Goal: Task Accomplishment & Management: Manage account settings

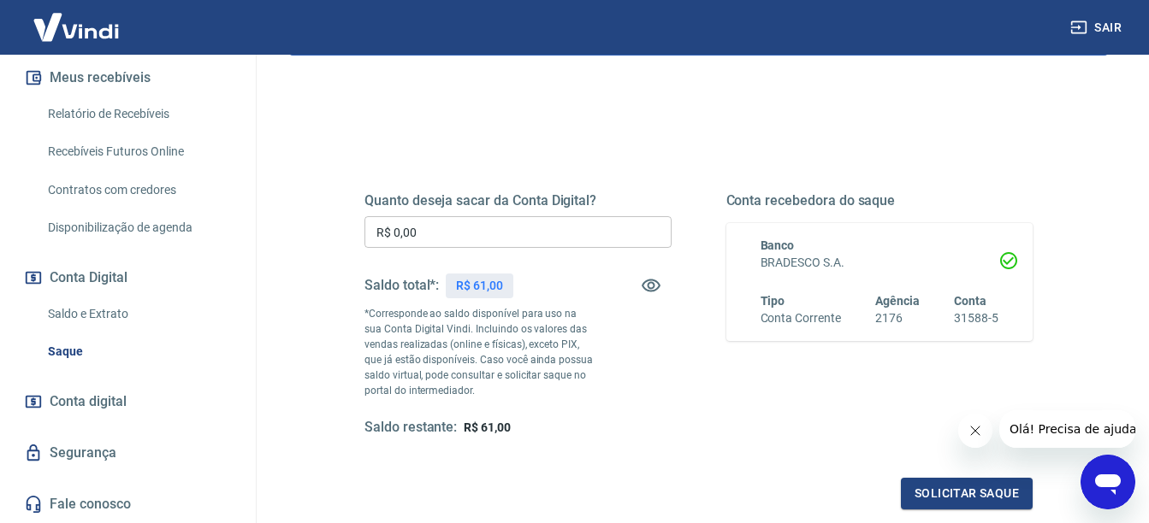
scroll to position [171, 0]
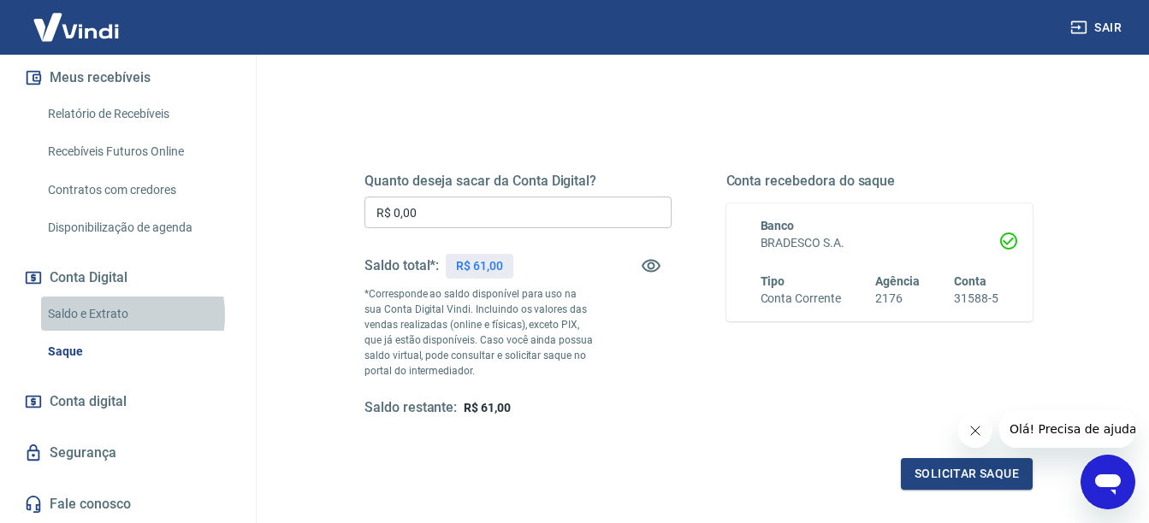
click at [115, 315] on link "Saldo e Extrato" at bounding box center [138, 314] width 194 height 35
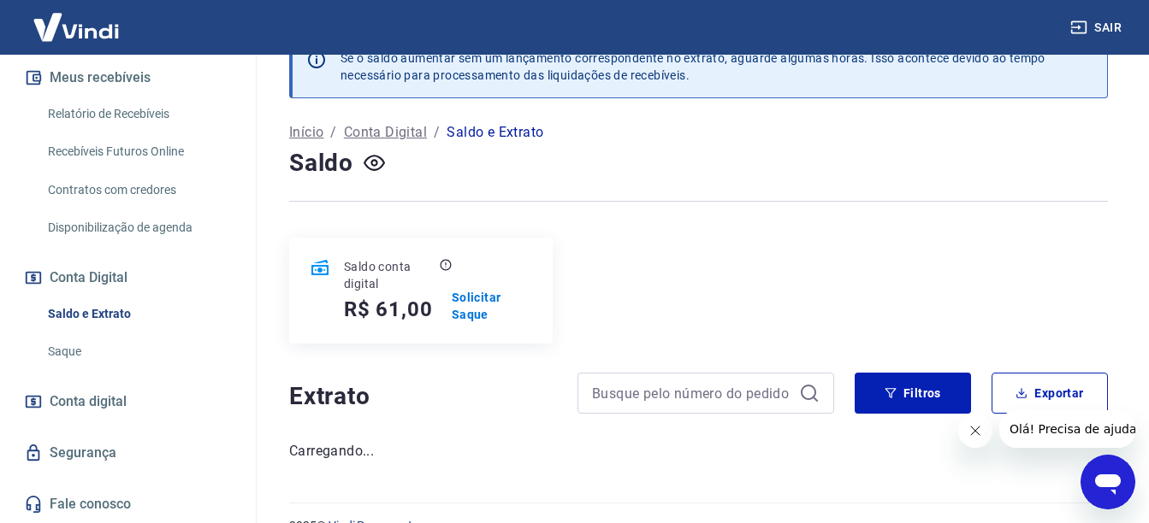
scroll to position [73, 0]
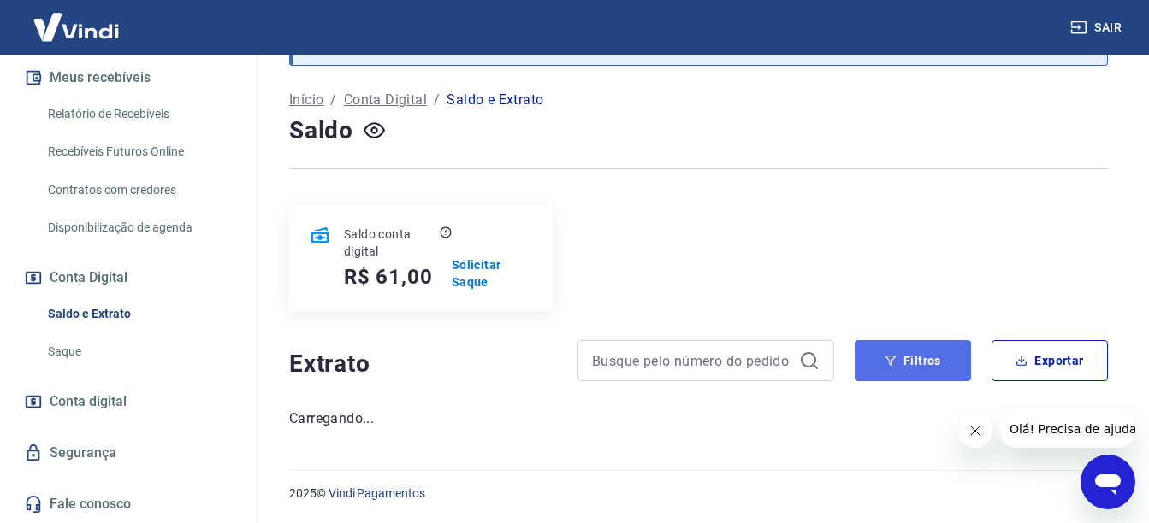
click at [949, 352] on button "Filtros" at bounding box center [913, 360] width 116 height 41
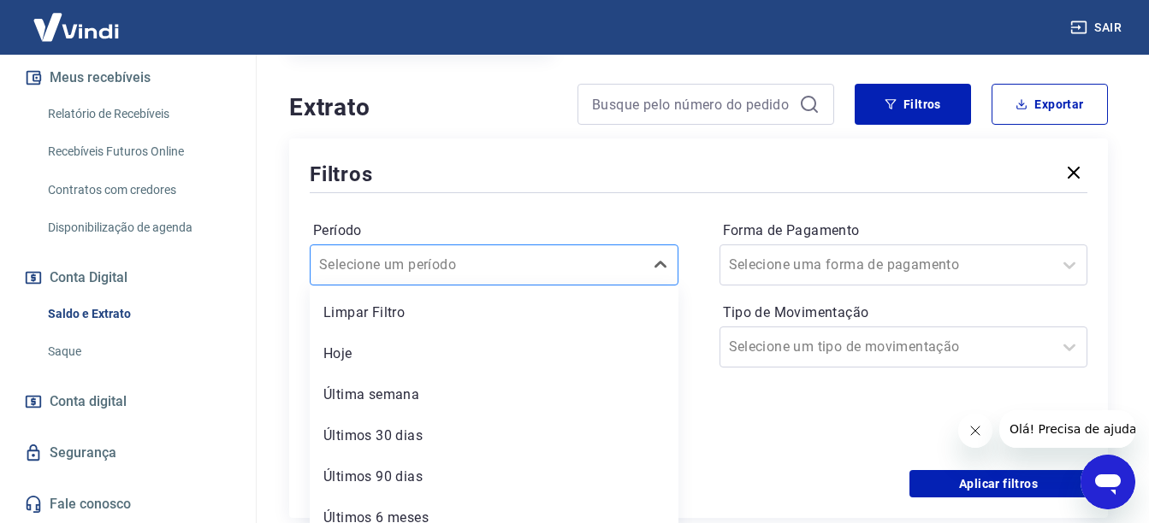
scroll to position [345, 0]
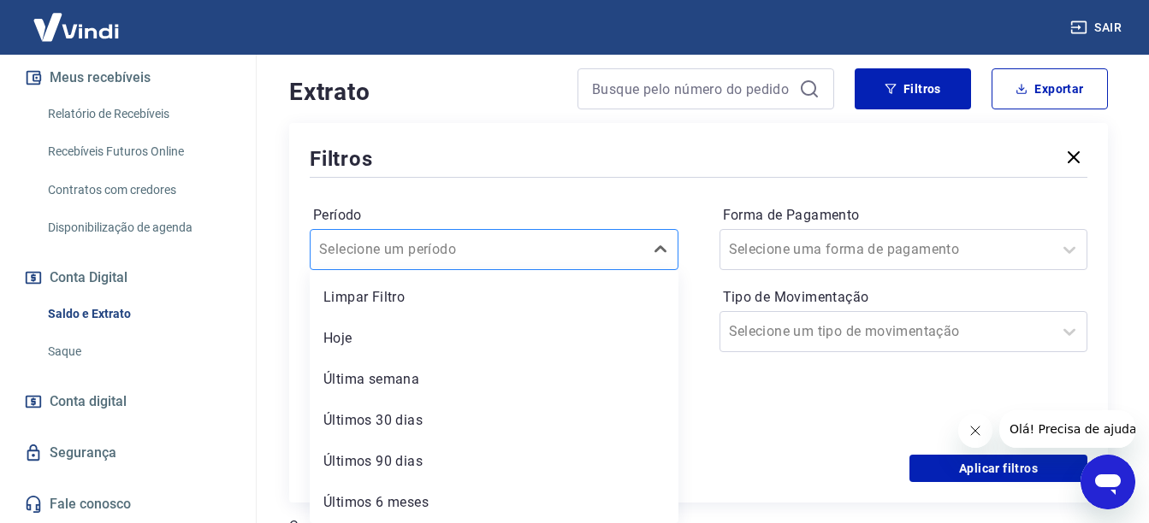
click at [641, 270] on div "option Limpar Filtro focused, 1 of 6. 6 results available. Use Up and Down to c…" at bounding box center [494, 249] width 369 height 41
click at [641, 272] on div "Limpar Filtro Hoje Última semana Últimos 30 dias Últimos 90 dias Últimos 6 meses" at bounding box center [494, 396] width 369 height 253
click at [692, 288] on div "Período option Limpar Filtro focused, 1 of 6. 6 results available. Use Up and D…" at bounding box center [699, 318] width 778 height 274
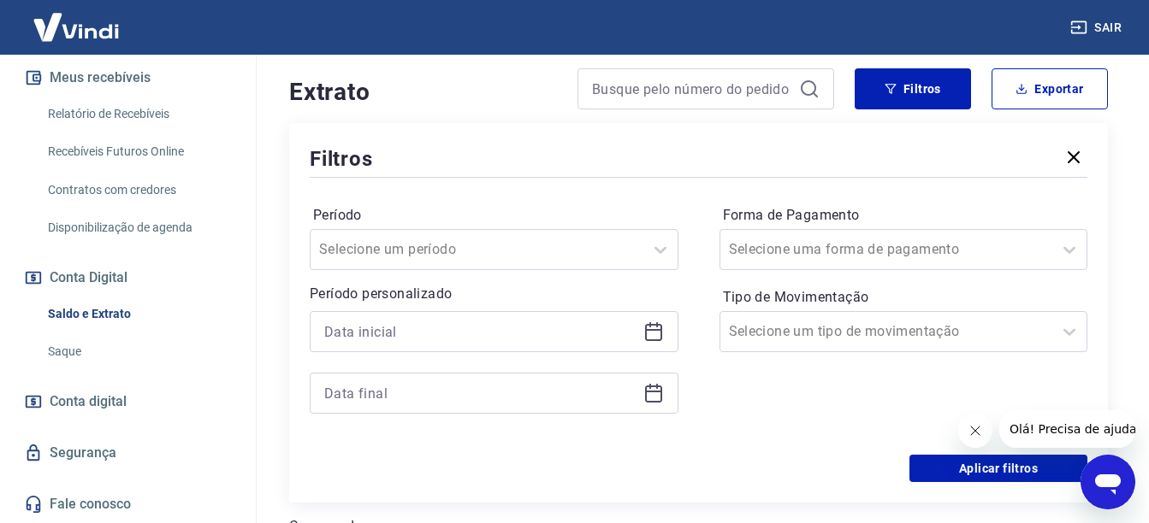
click at [659, 319] on div at bounding box center [494, 331] width 369 height 41
click at [655, 324] on icon at bounding box center [653, 332] width 17 height 17
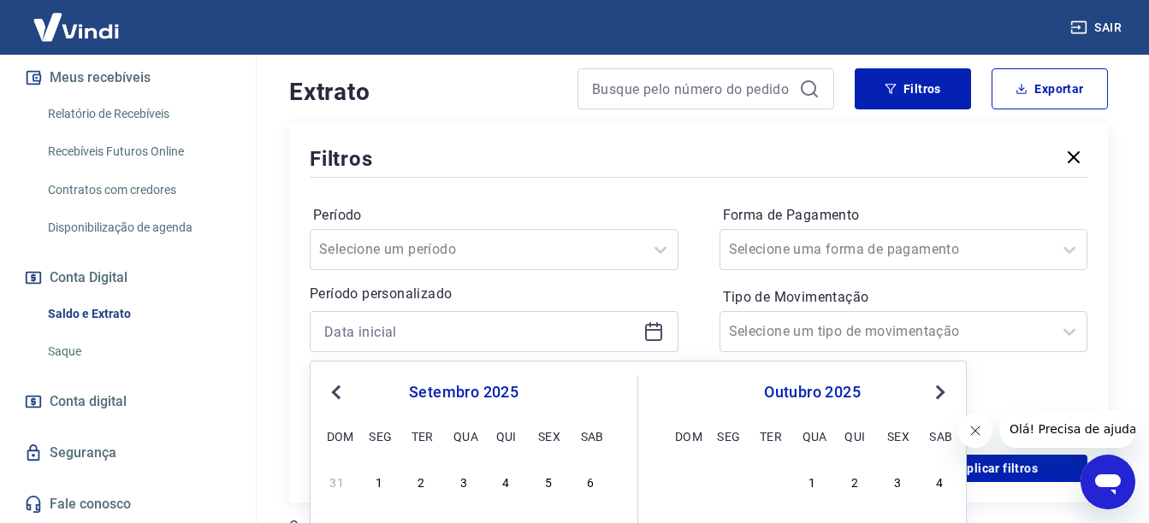
click at [331, 387] on button "Previous Month" at bounding box center [336, 392] width 21 height 21
click at [548, 469] on div "27 28 29 30 31 1 2" at bounding box center [463, 481] width 279 height 25
click at [546, 476] on div "1" at bounding box center [548, 481] width 21 height 21
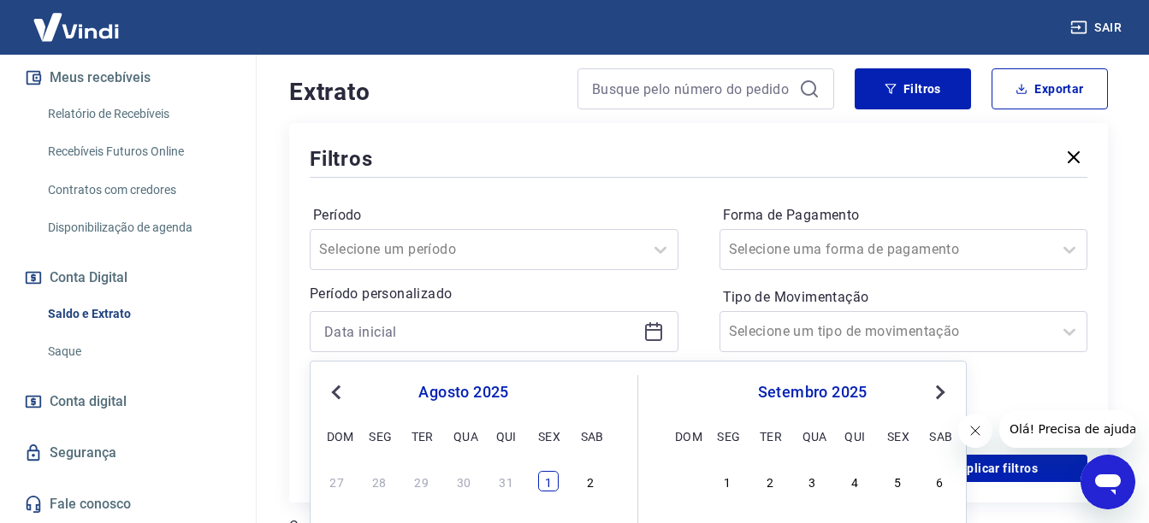
type input "01/08/2025"
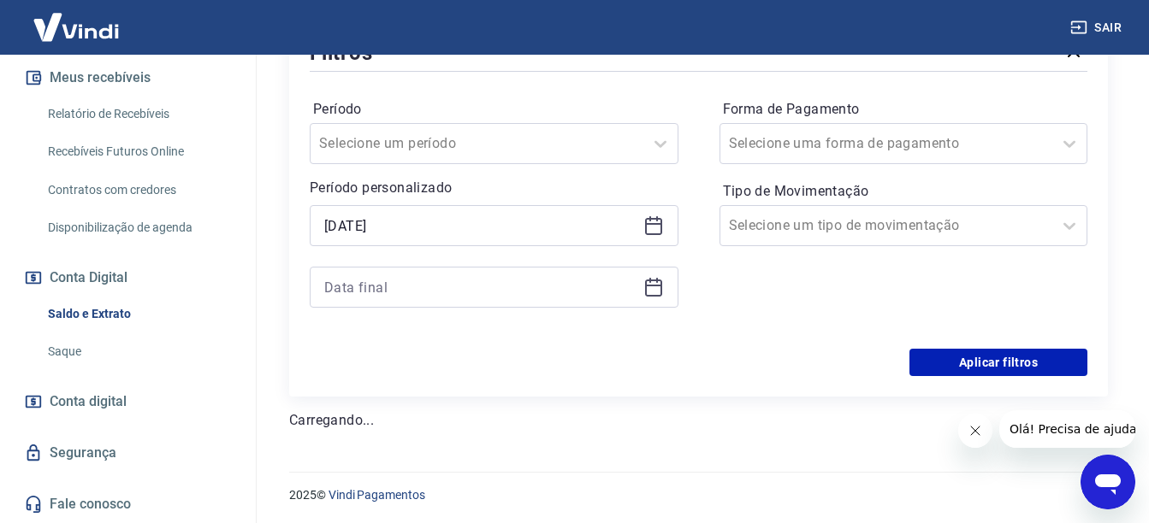
scroll to position [452, 0]
click at [636, 284] on div at bounding box center [494, 285] width 369 height 41
click at [653, 284] on icon at bounding box center [653, 284] width 17 height 2
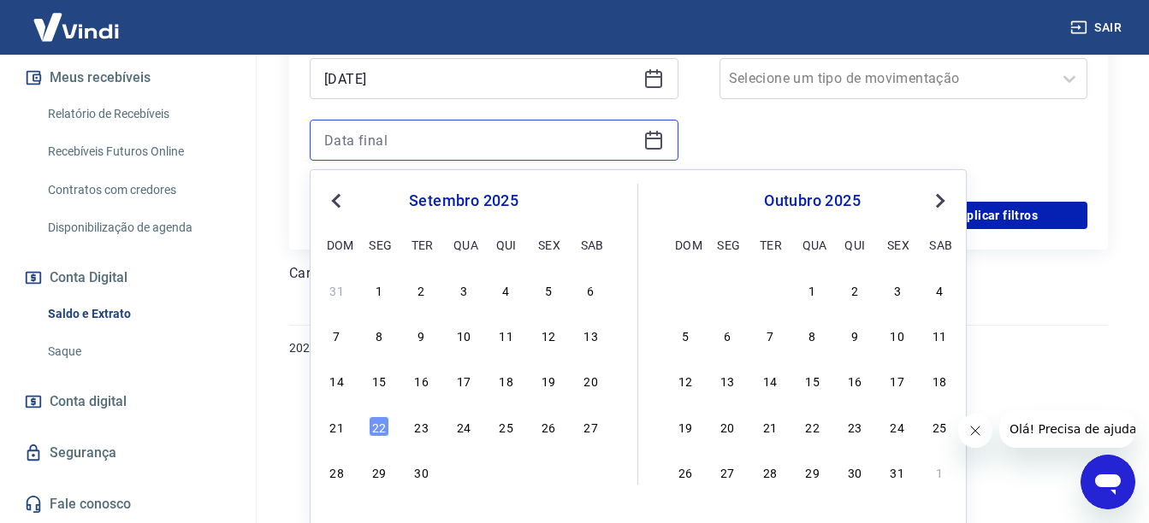
scroll to position [606, 0]
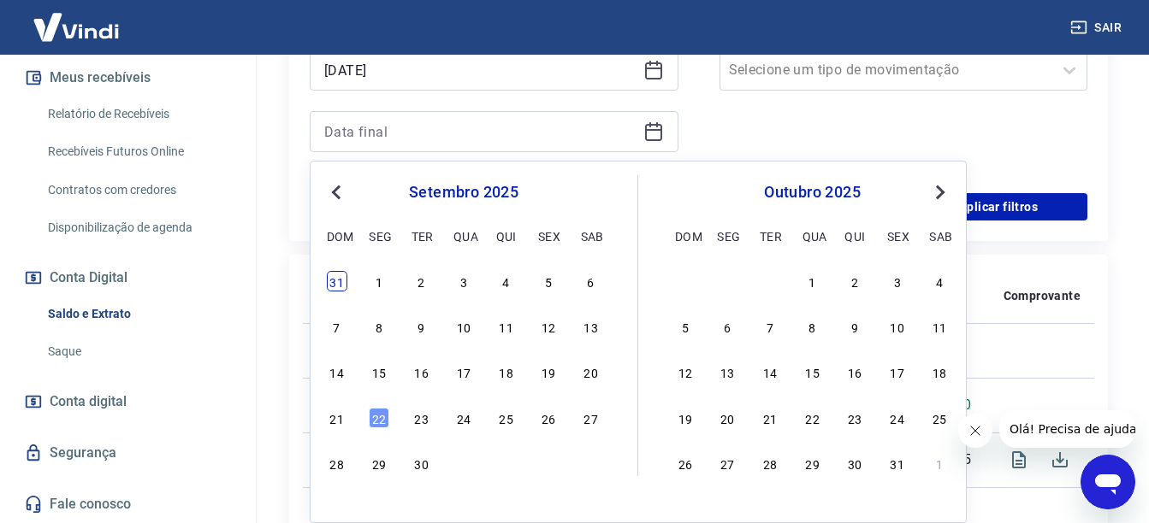
click at [346, 283] on div "31" at bounding box center [337, 281] width 21 height 21
type input "31/08/2025"
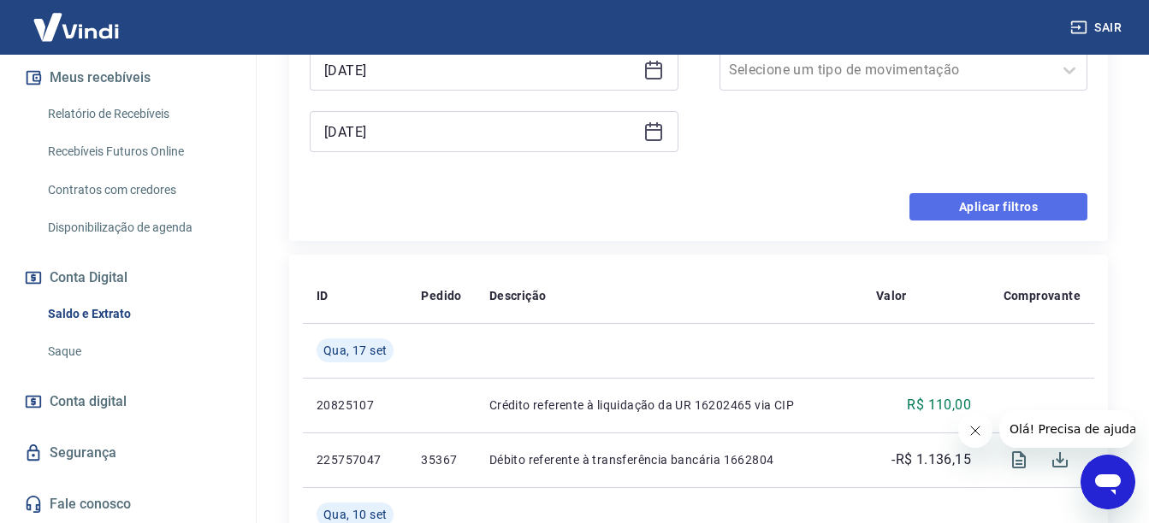
click at [947, 211] on button "Aplicar filtros" at bounding box center [998, 206] width 178 height 27
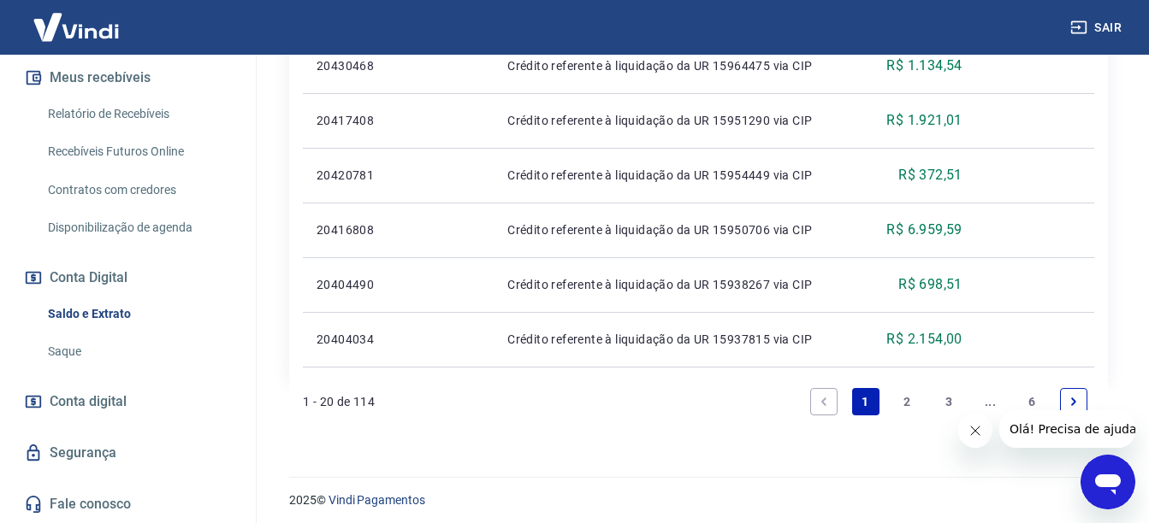
scroll to position [1504, 0]
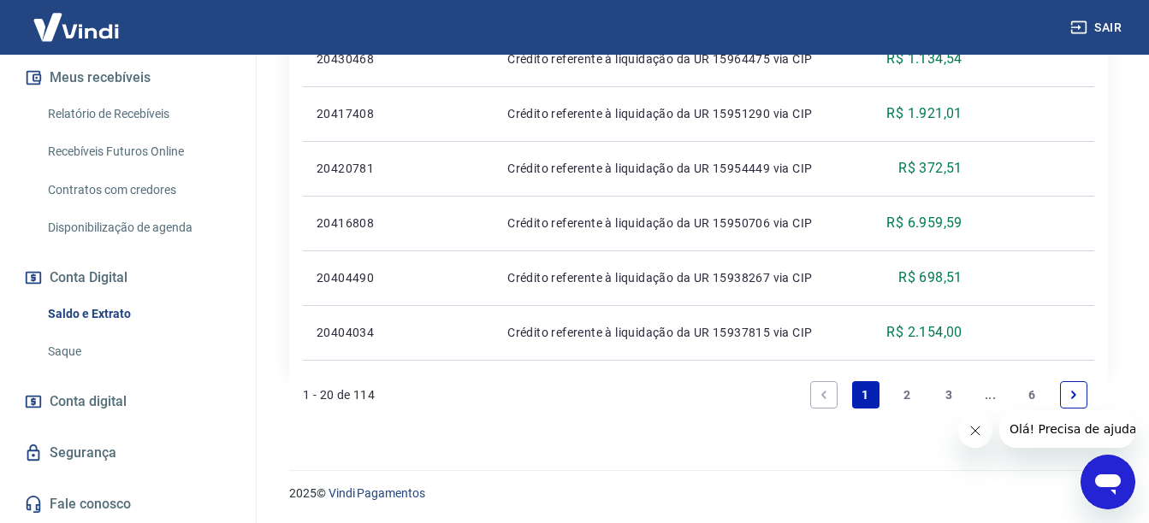
click at [942, 395] on link "3" at bounding box center [948, 394] width 27 height 27
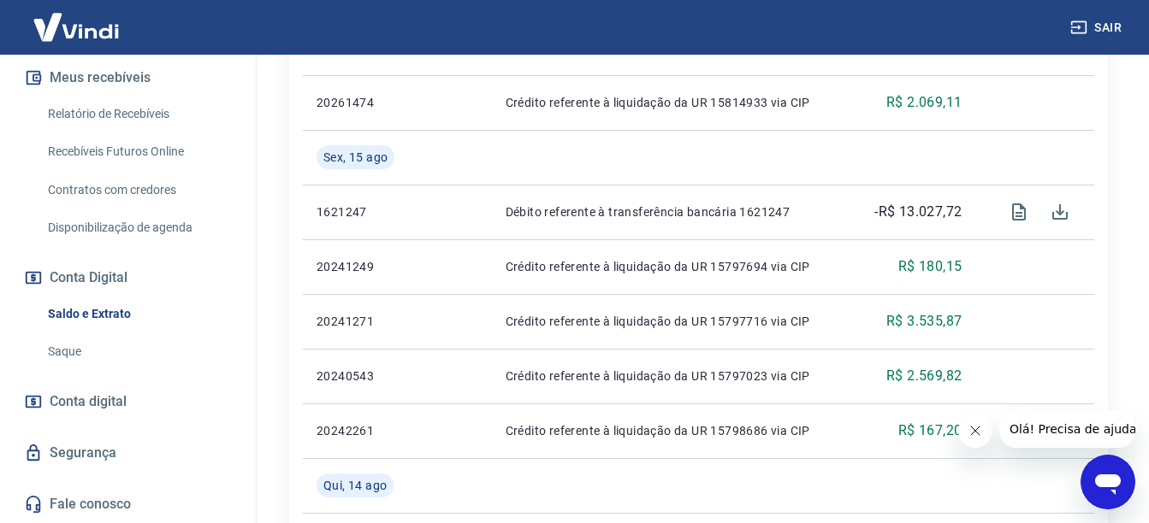
scroll to position [1162, 0]
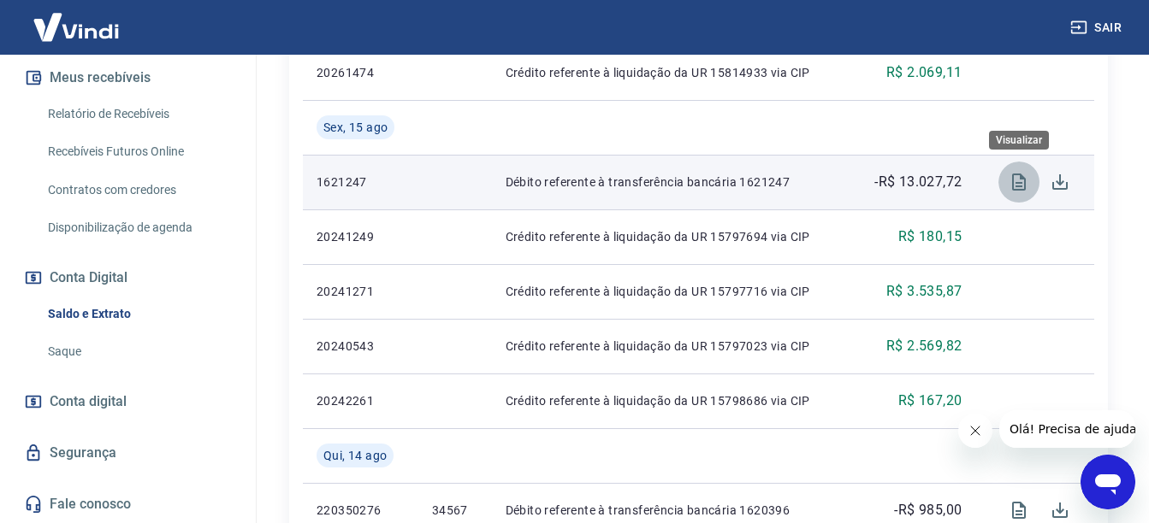
click at [1014, 185] on icon "Visualizar" at bounding box center [1018, 182] width 21 height 21
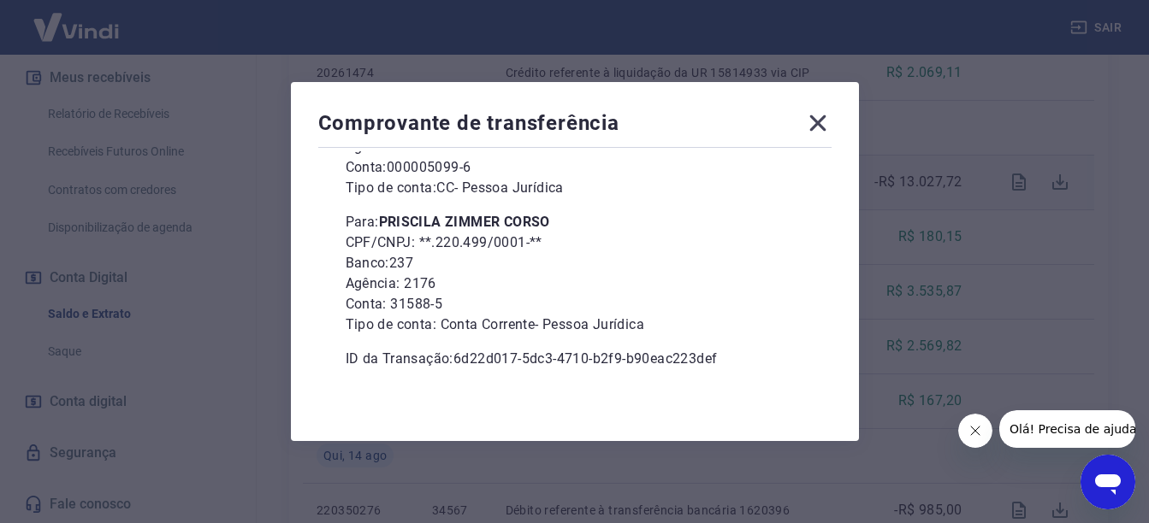
scroll to position [229, 0]
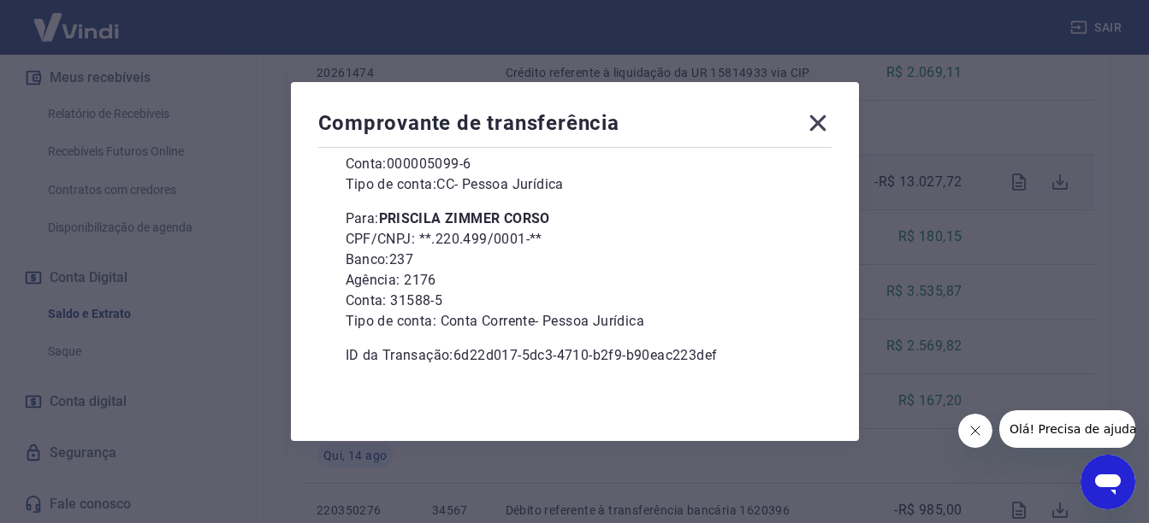
click at [822, 131] on icon at bounding box center [817, 122] width 27 height 27
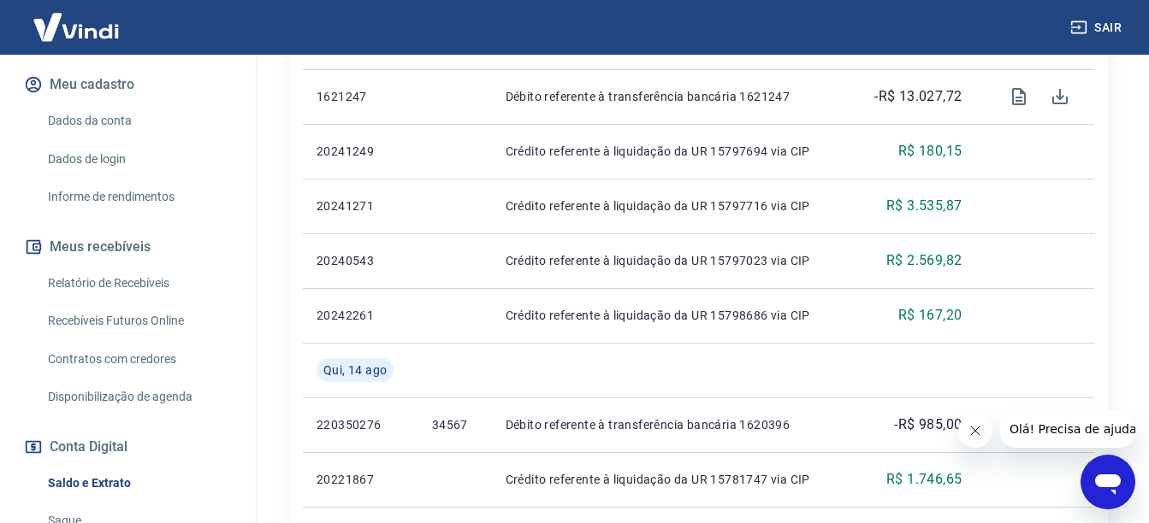
scroll to position [198, 0]
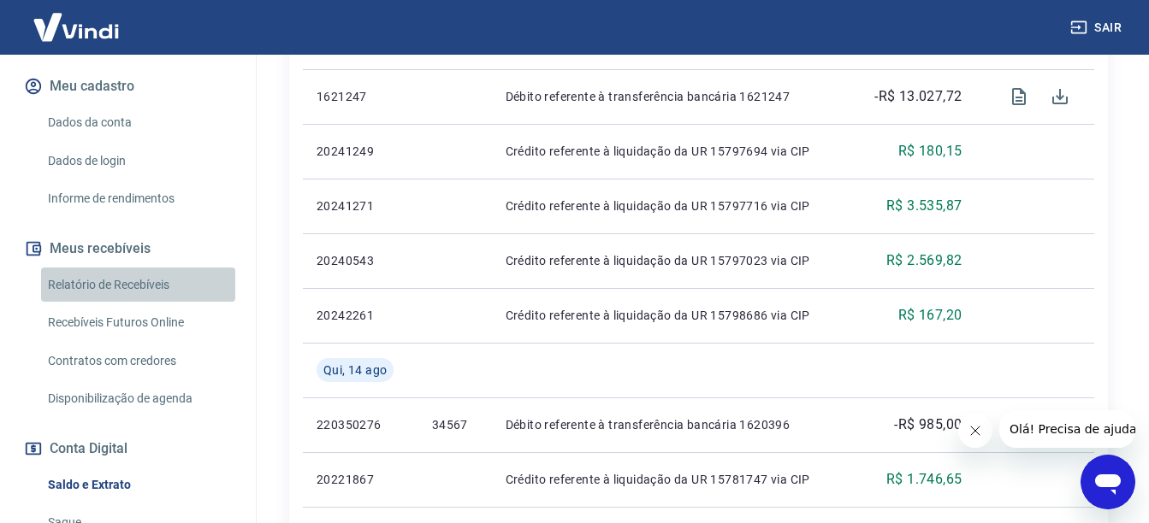
click at [138, 287] on link "Relatório de Recebíveis" at bounding box center [138, 285] width 194 height 35
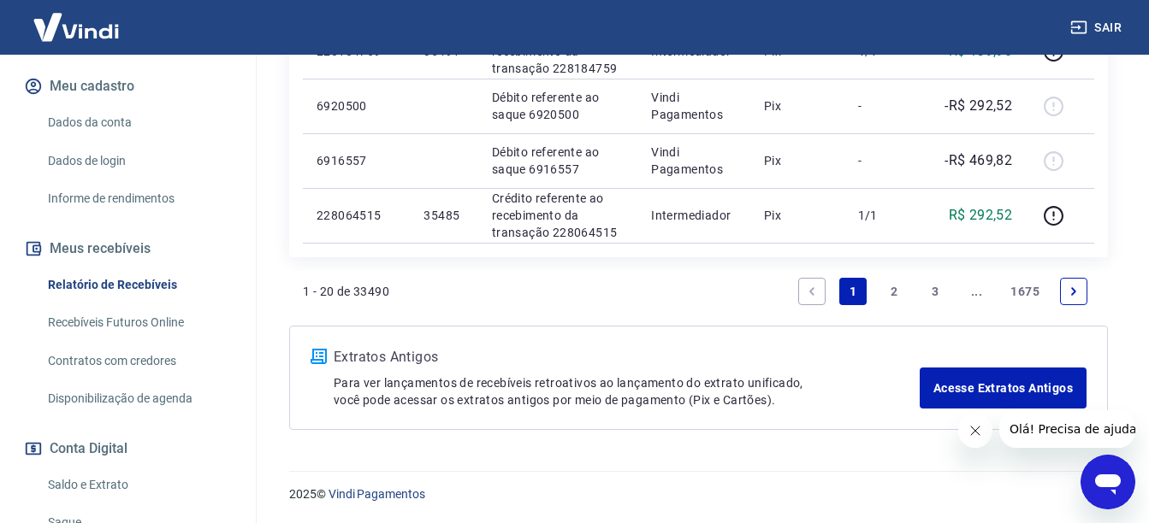
scroll to position [1632, 0]
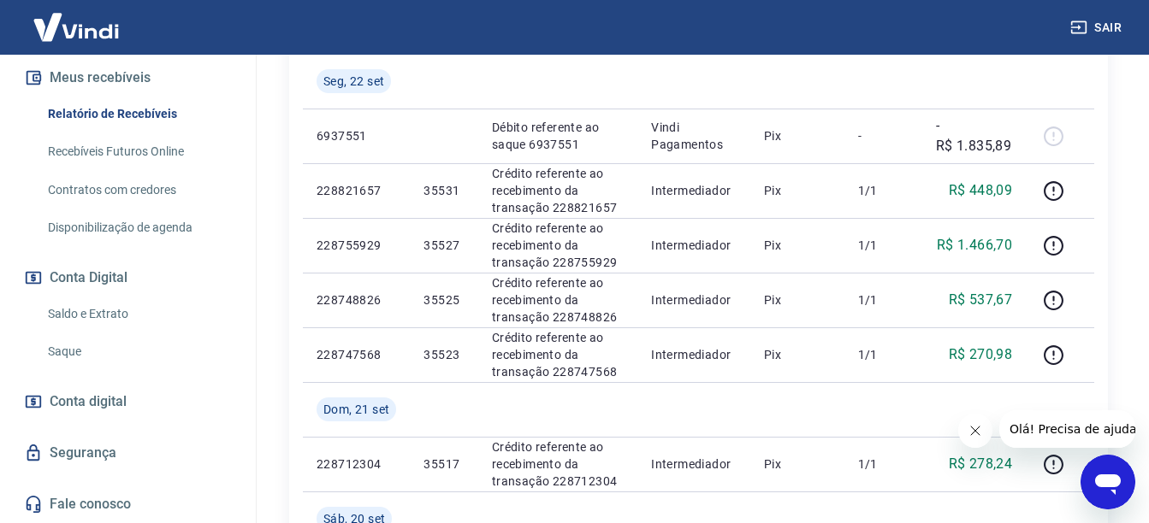
scroll to position [420, 0]
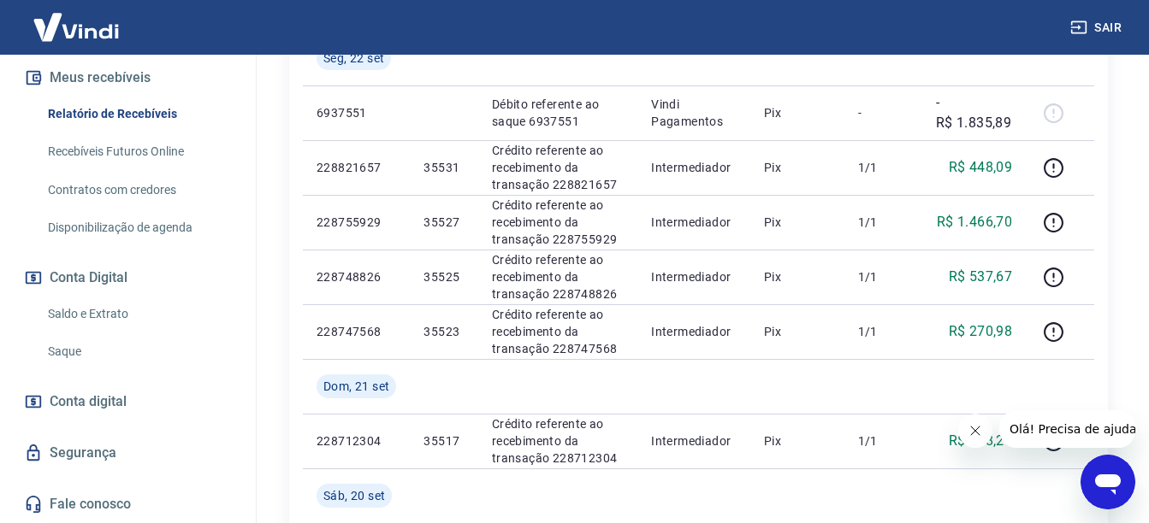
click at [115, 316] on link "Saldo e Extrato" at bounding box center [138, 314] width 194 height 35
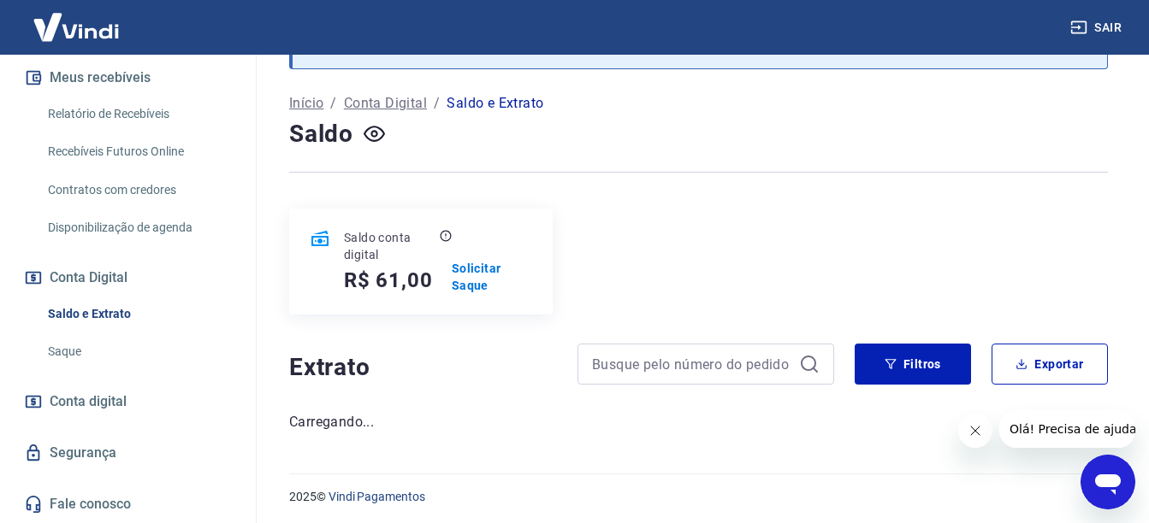
scroll to position [73, 0]
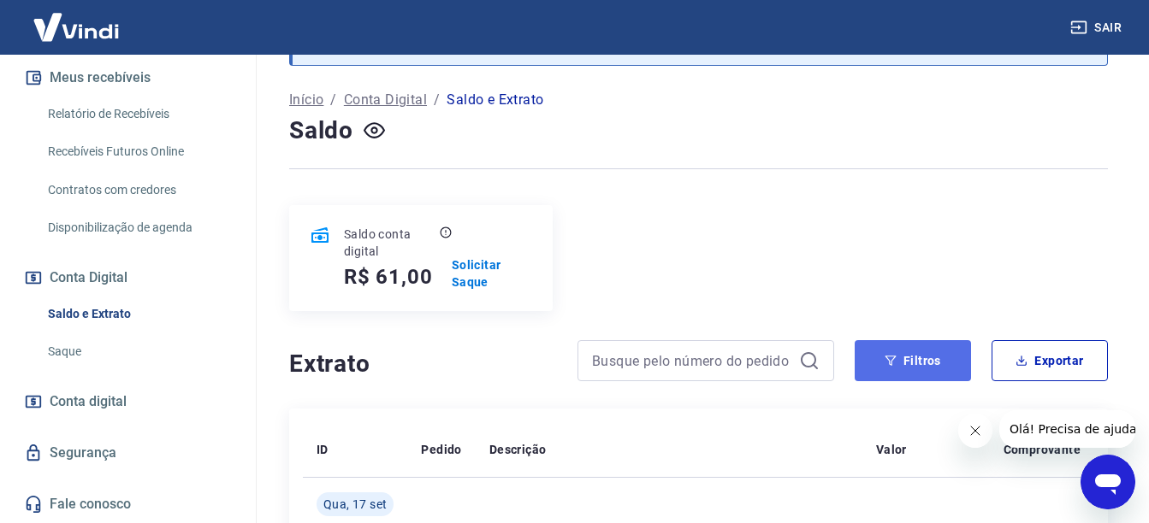
click at [884, 366] on icon "button" at bounding box center [890, 361] width 12 height 12
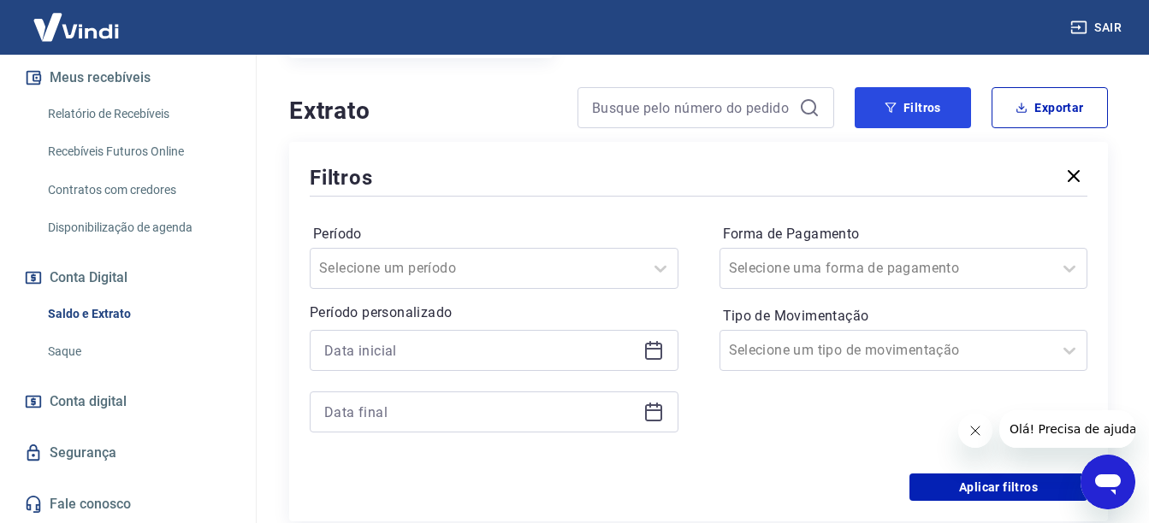
scroll to position [329, 0]
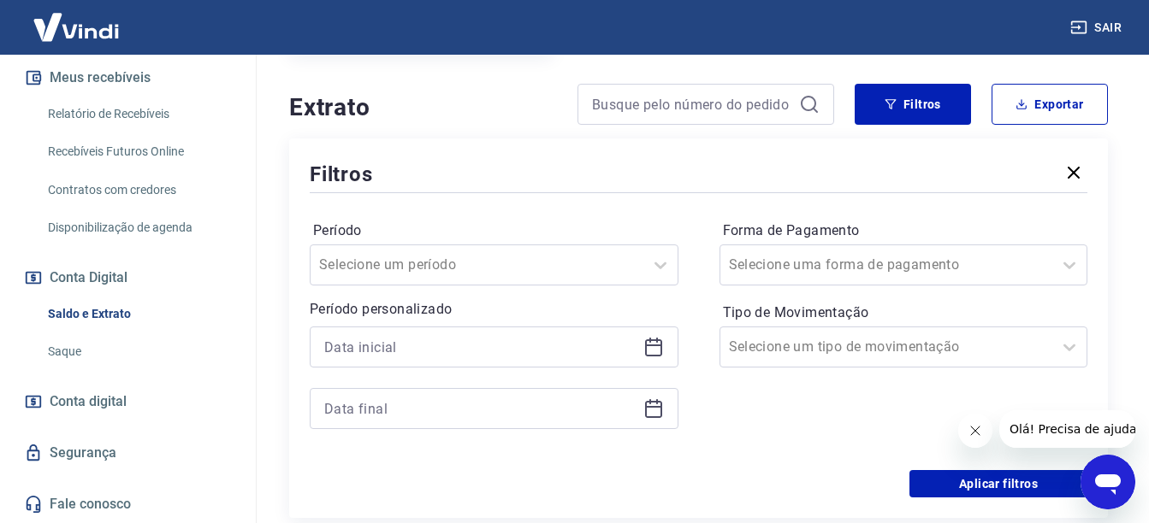
click at [662, 346] on icon at bounding box center [653, 347] width 21 height 21
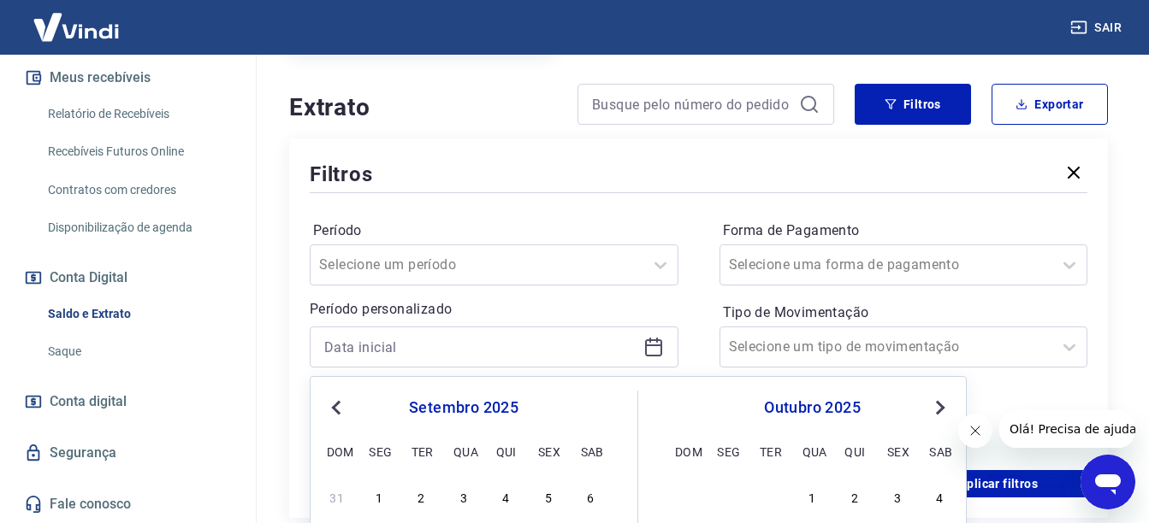
click at [349, 409] on div "setembro 2025" at bounding box center [463, 408] width 279 height 21
click at [338, 408] on span "Previous Month" at bounding box center [338, 408] width 0 height 20
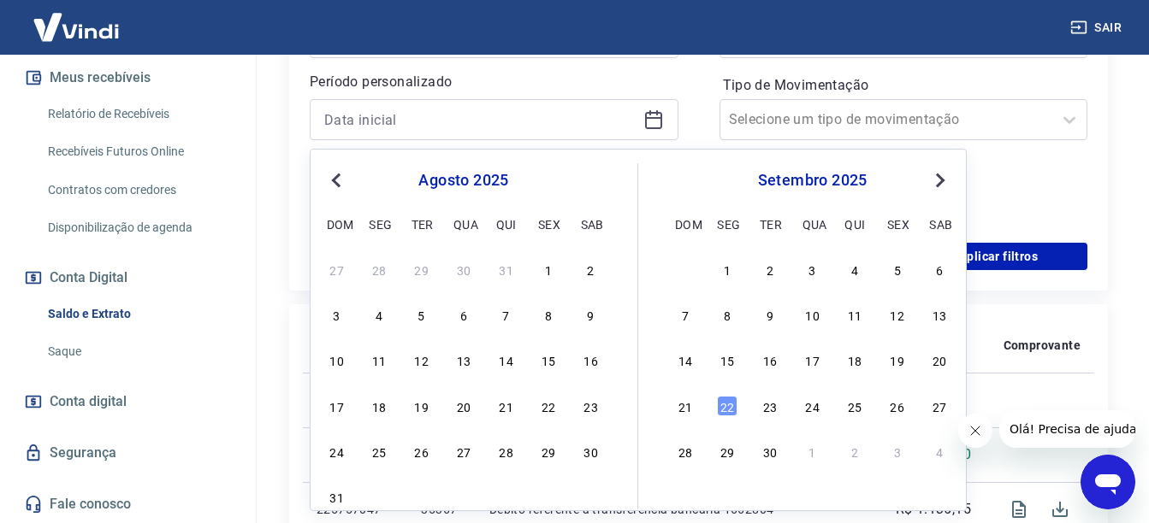
scroll to position [586, 0]
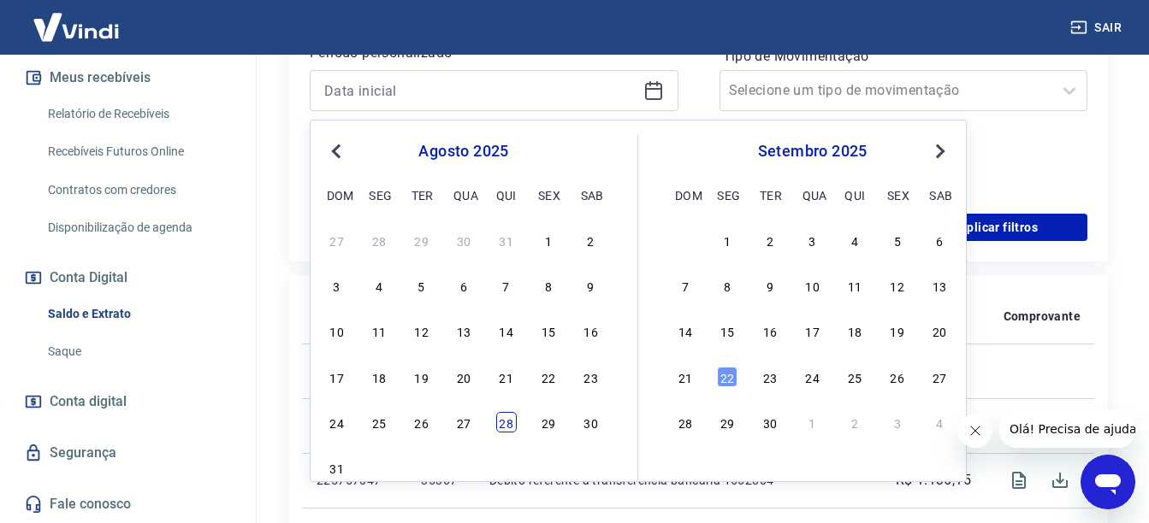
click at [498, 421] on div "28" at bounding box center [506, 422] width 21 height 21
type input "[DATE]"
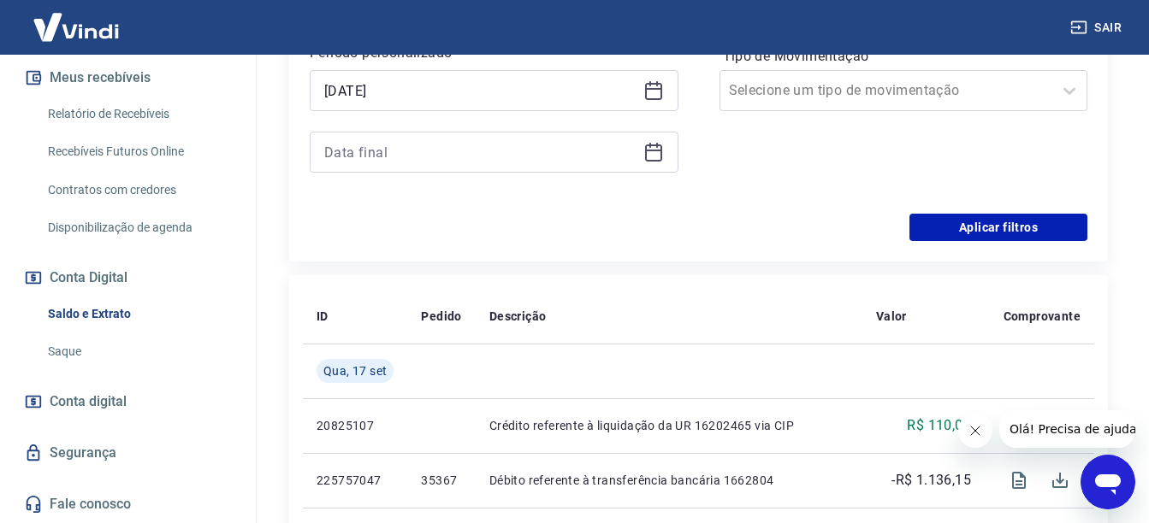
click at [655, 156] on icon at bounding box center [653, 152] width 21 height 21
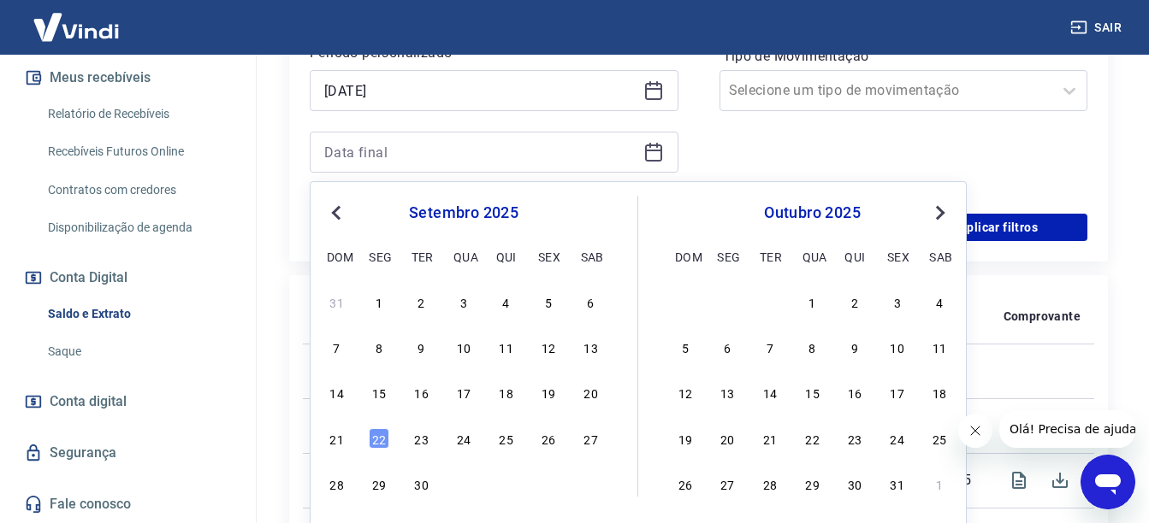
click at [332, 215] on button "Previous Month" at bounding box center [336, 213] width 21 height 21
click at [536, 475] on div "24 25 26 27 28 29 30" at bounding box center [463, 483] width 279 height 25
click at [539, 477] on div "29" at bounding box center [548, 484] width 21 height 21
type input "[DATE]"
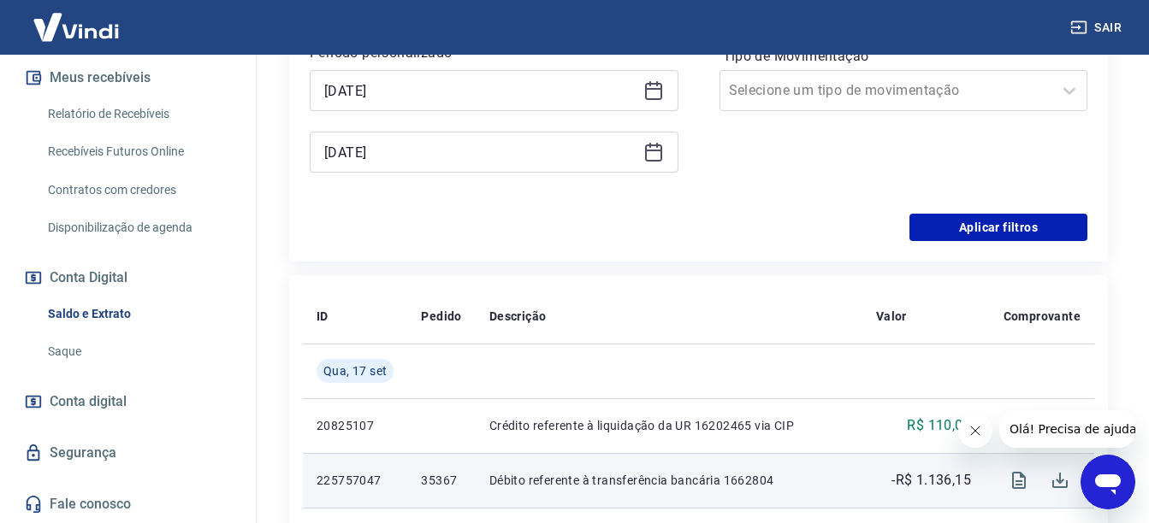
click at [541, 480] on p "Débito referente à transferência bancária 1662804" at bounding box center [668, 480] width 359 height 17
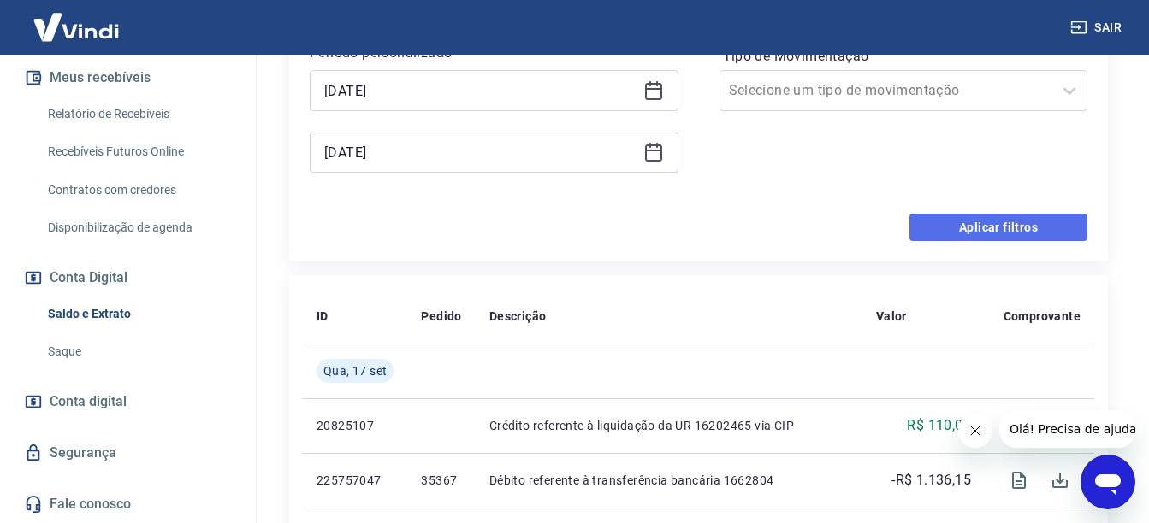
click at [979, 235] on button "Aplicar filtros" at bounding box center [998, 227] width 178 height 27
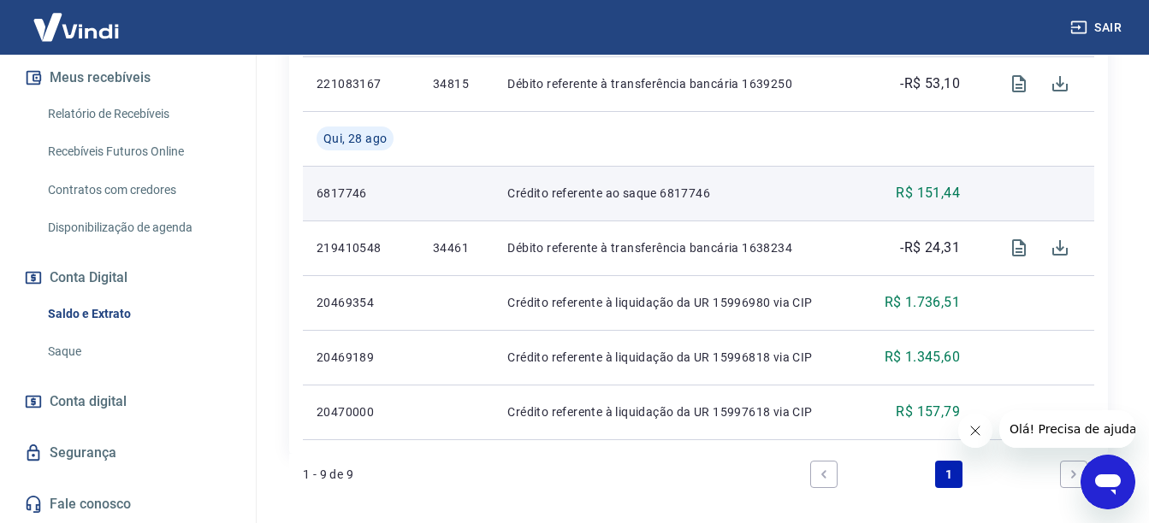
scroll to position [757, 0]
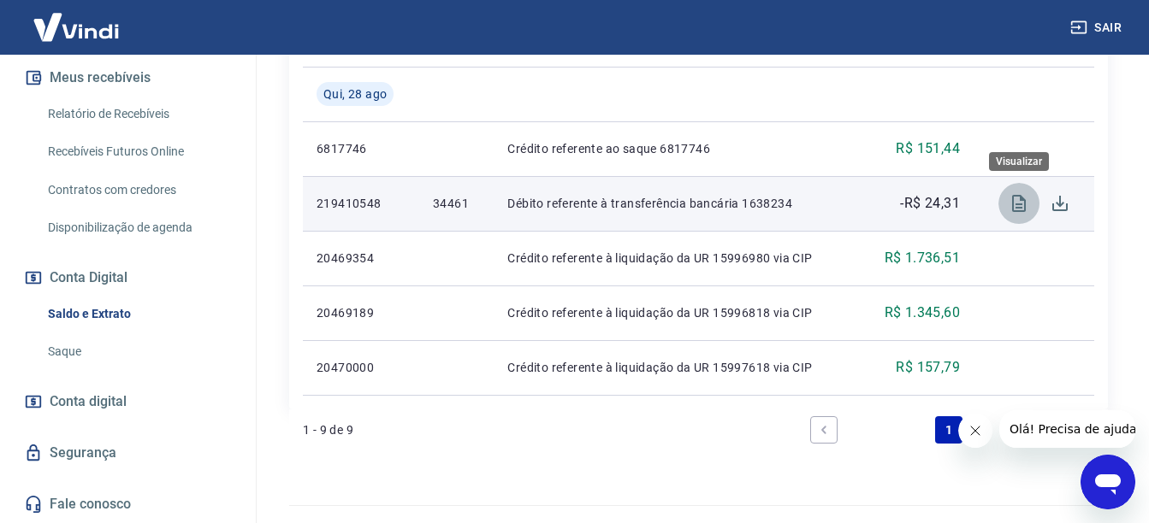
click at [1014, 204] on icon "Visualizar" at bounding box center [1018, 203] width 21 height 21
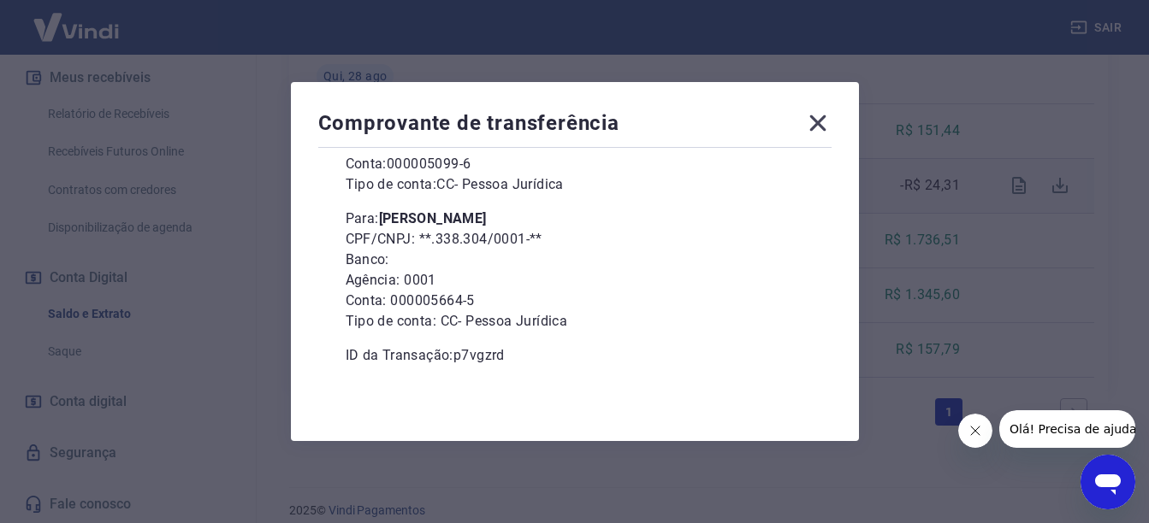
scroll to position [792, 0]
click at [822, 125] on icon at bounding box center [817, 123] width 16 height 16
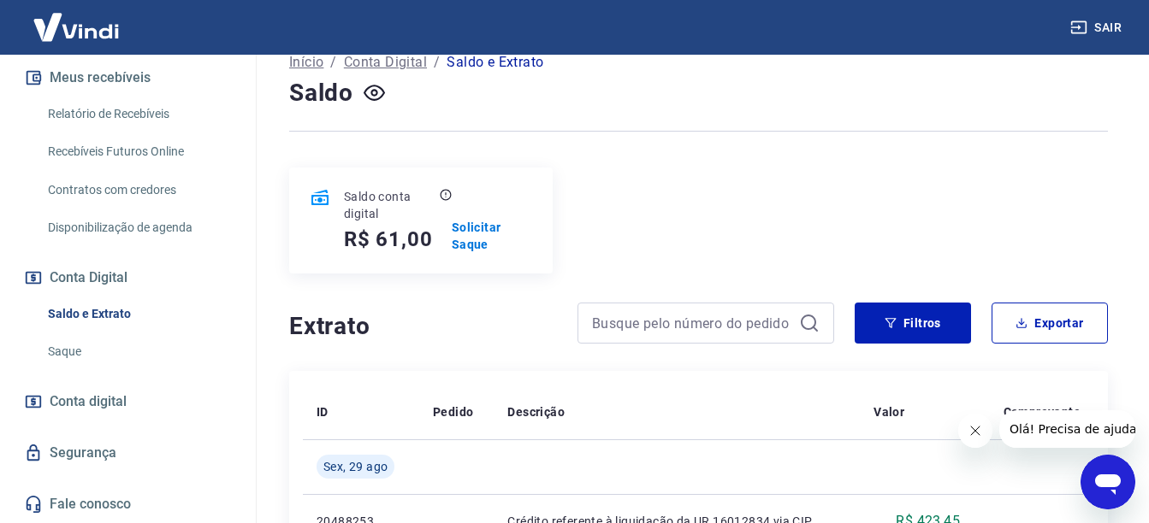
scroll to position [108, 0]
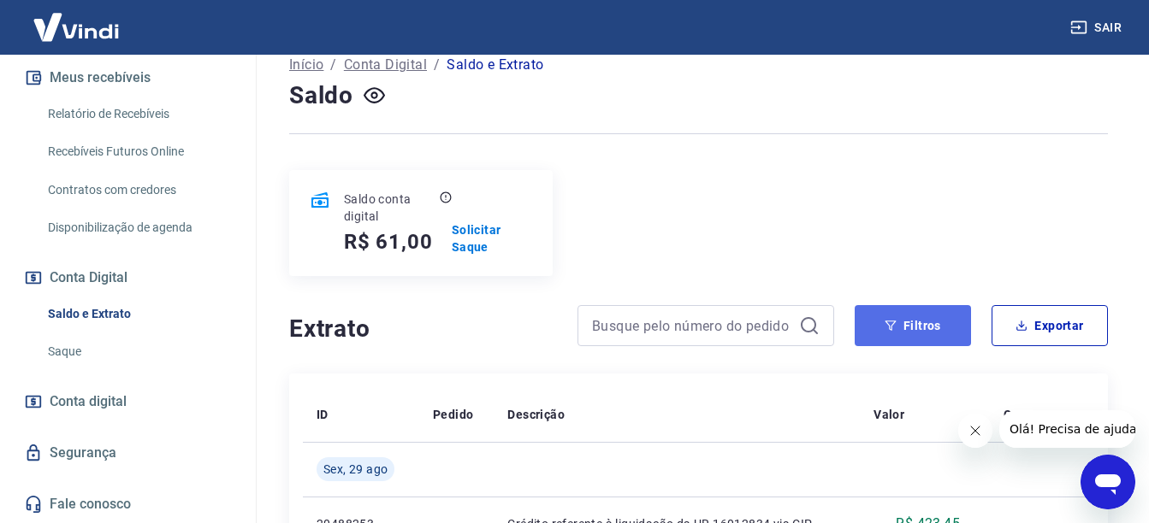
click at [908, 339] on button "Filtros" at bounding box center [913, 325] width 116 height 41
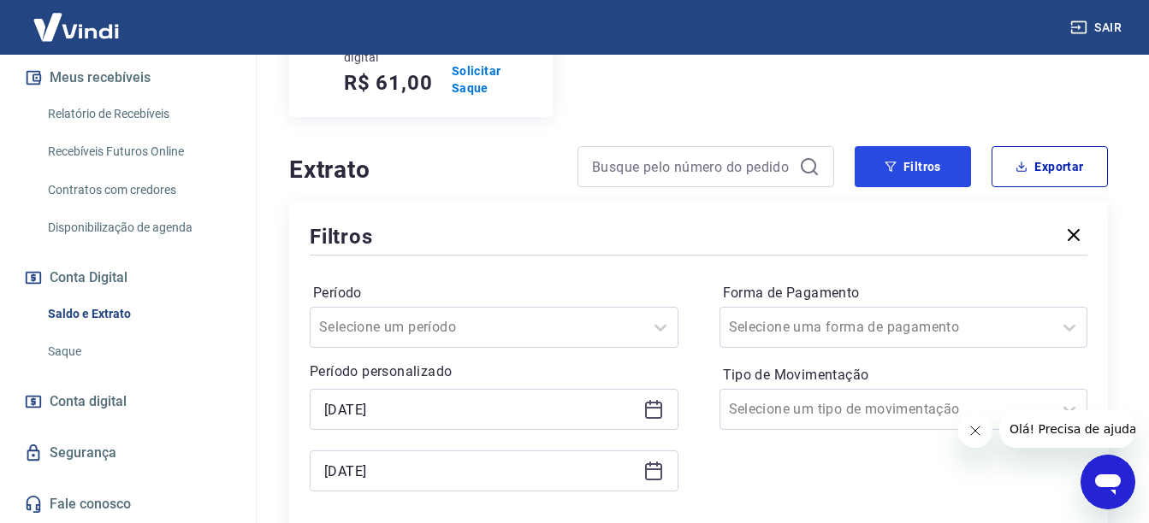
scroll to position [279, 0]
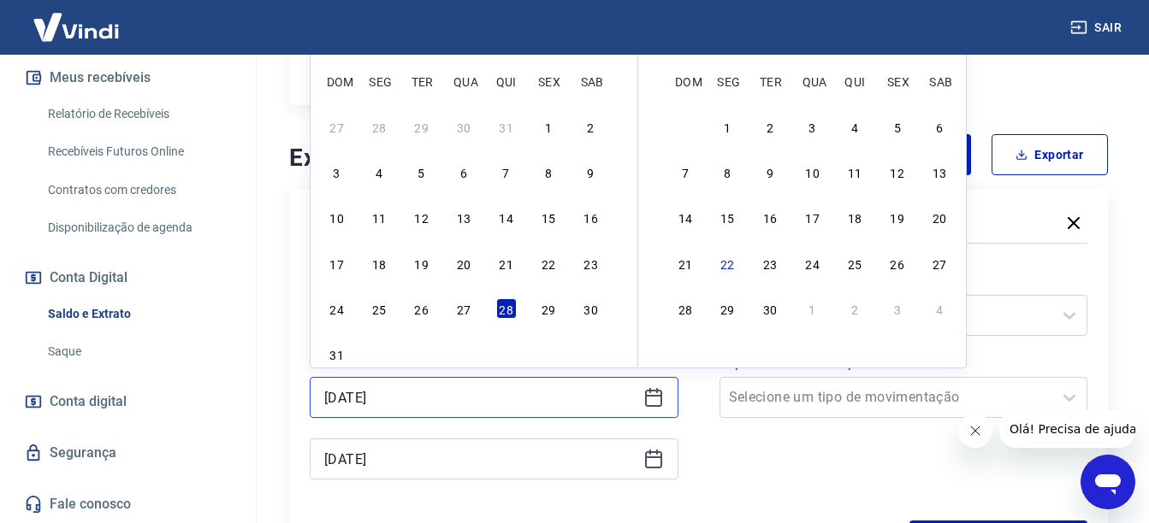
click at [505, 403] on input "[DATE]" at bounding box center [480, 398] width 312 height 26
click at [494, 220] on div "10 11 12 13 14 15 16" at bounding box center [463, 217] width 279 height 25
click at [497, 218] on div "14" at bounding box center [506, 217] width 21 height 21
type input "[DATE]"
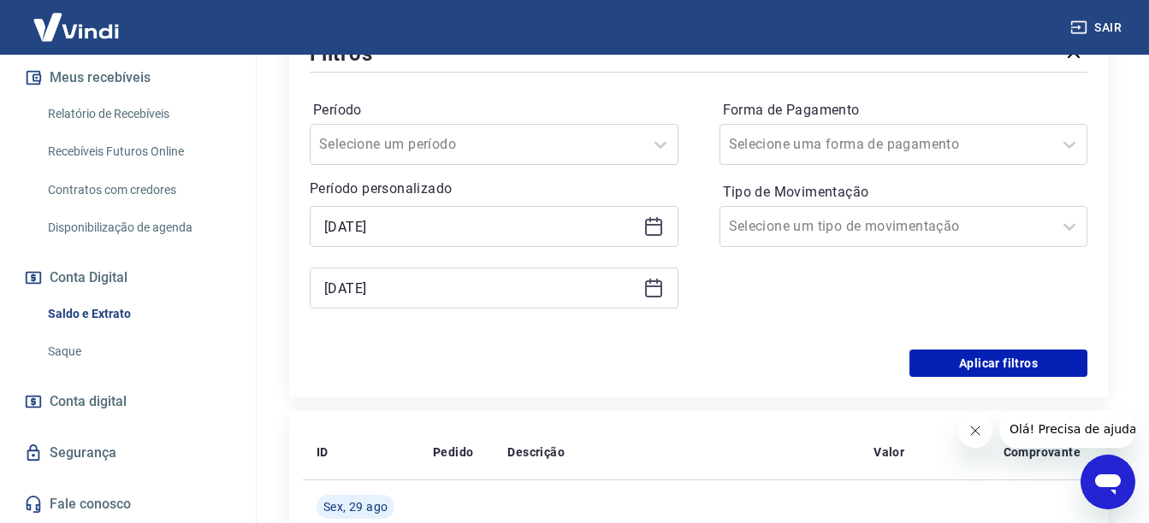
click at [926, 337] on div "Período Selecione um período Período personalizado Selected date: [DATE] [DATE]…" at bounding box center [699, 213] width 778 height 274
click at [937, 353] on button "Aplicar filtros" at bounding box center [998, 363] width 178 height 27
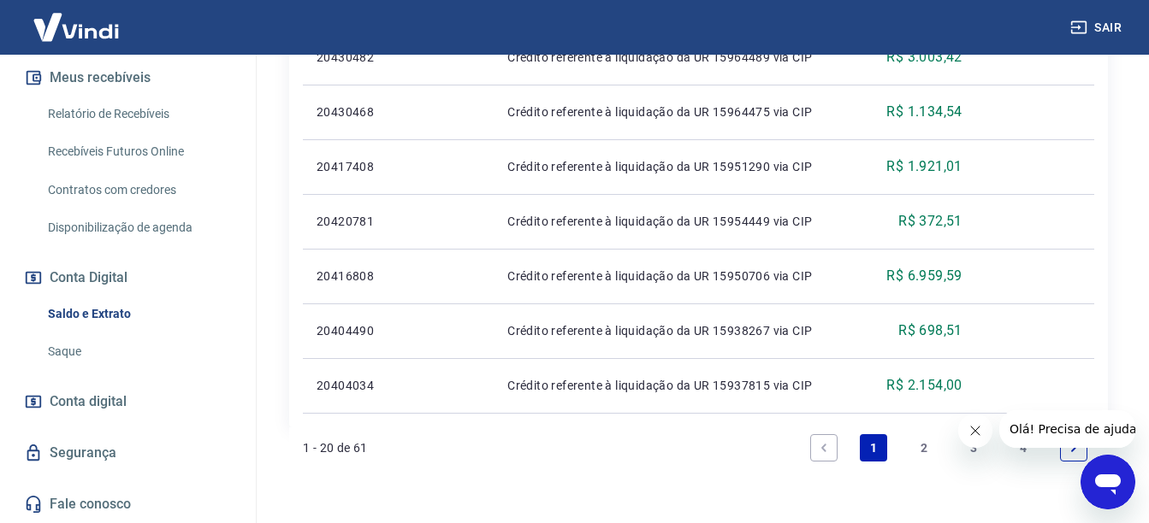
scroll to position [1504, 0]
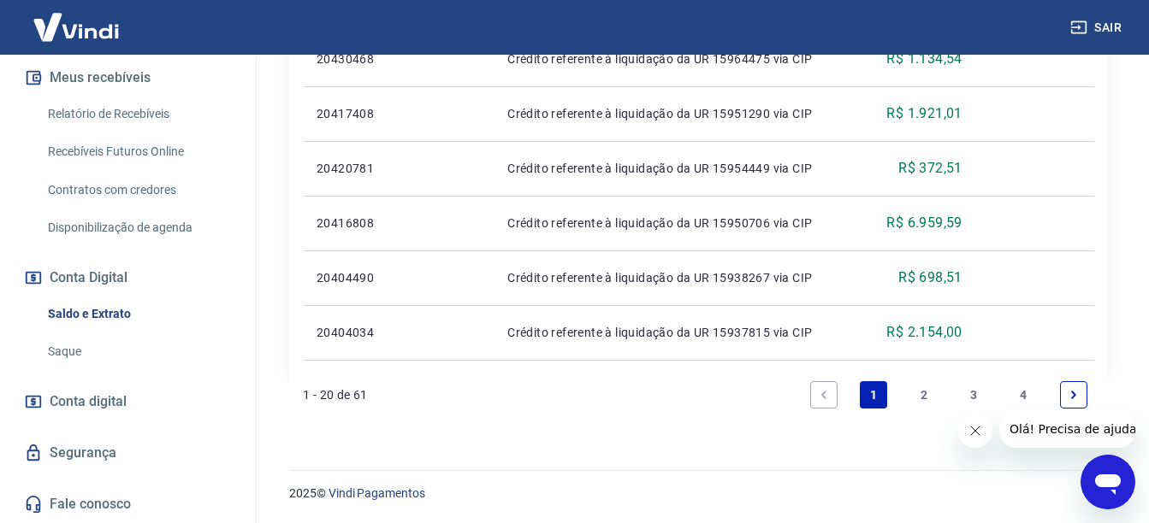
click at [973, 391] on link "3" at bounding box center [973, 394] width 27 height 27
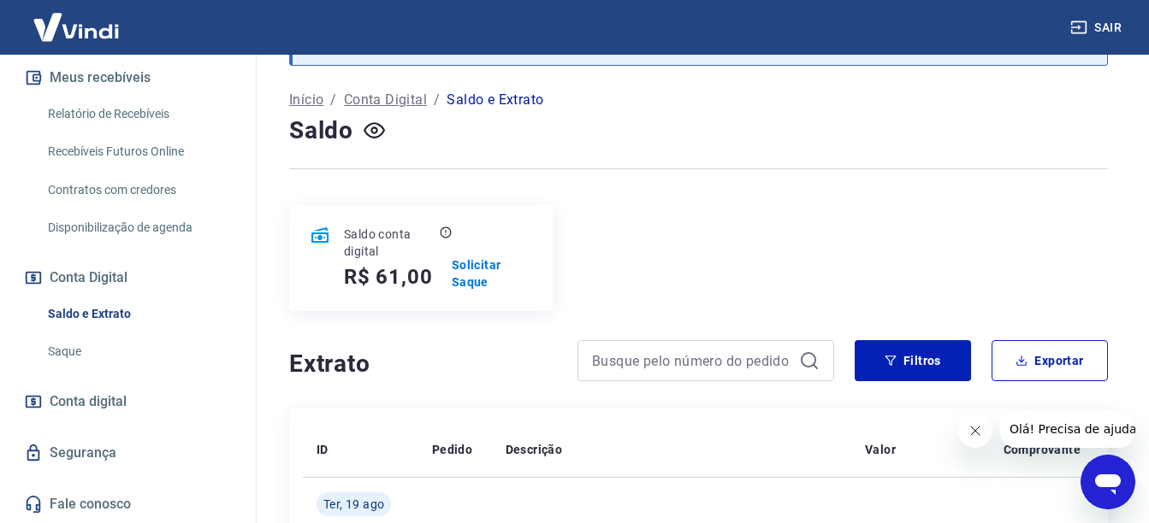
scroll to position [1504, 0]
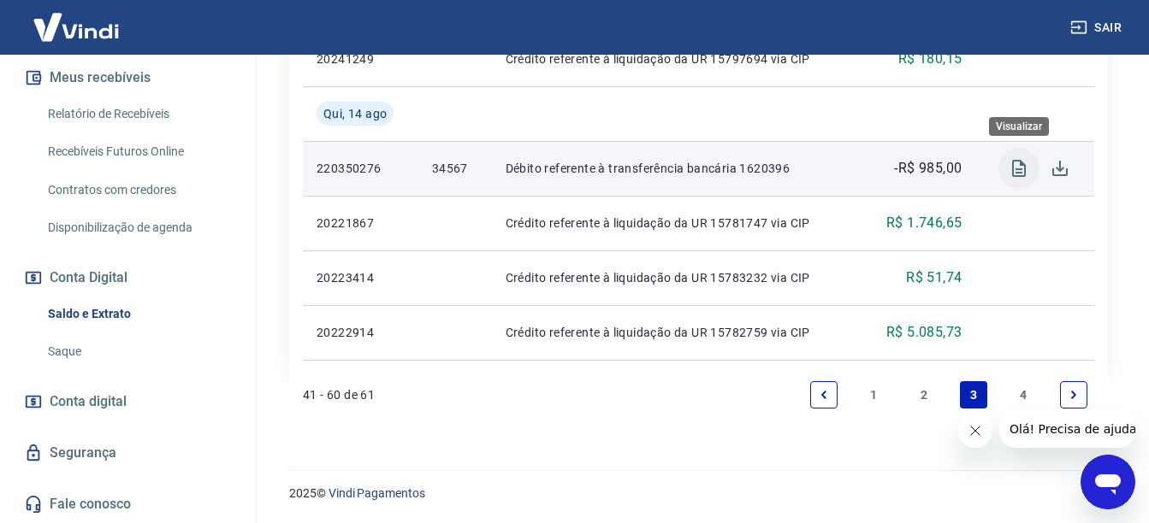
click at [1024, 174] on icon "Visualizar" at bounding box center [1019, 168] width 14 height 17
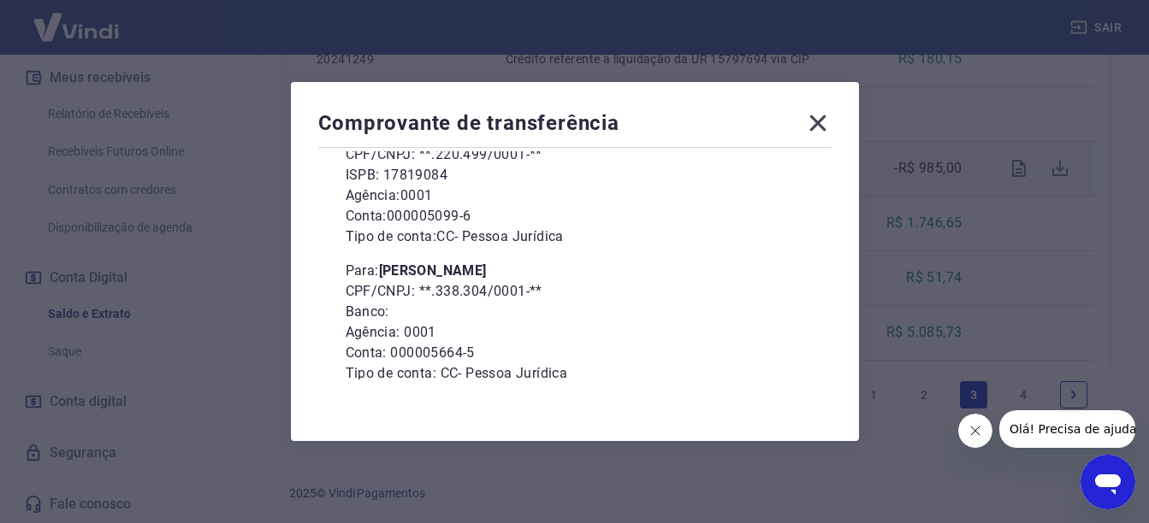
scroll to position [229, 0]
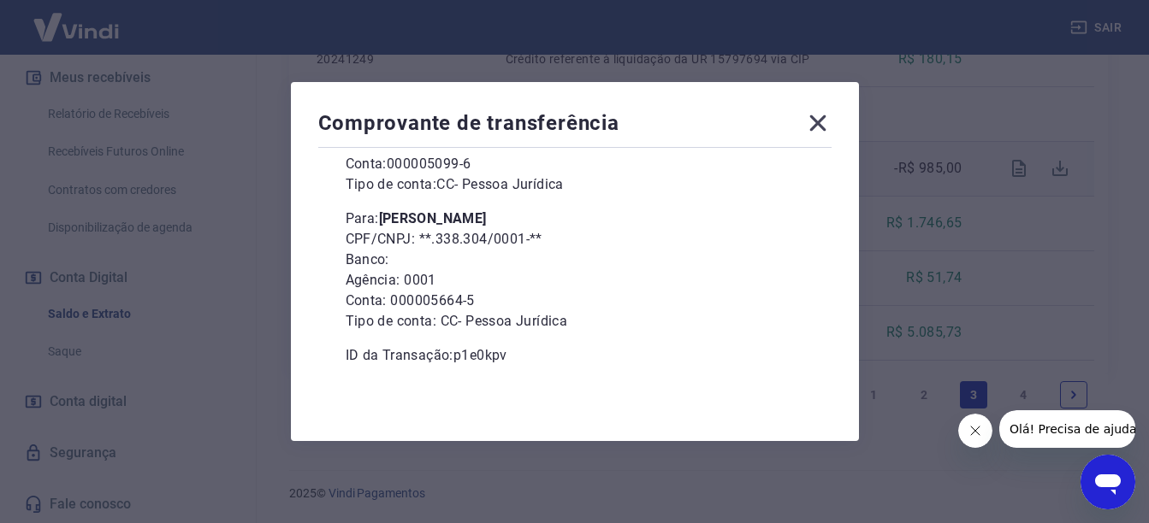
click at [831, 134] on icon at bounding box center [817, 122] width 27 height 27
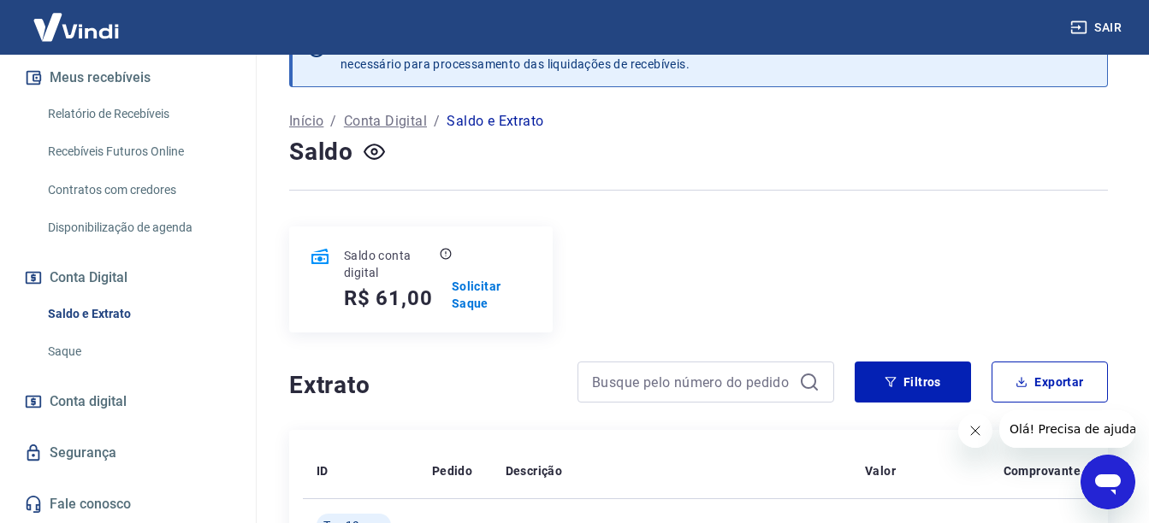
scroll to position [50, 0]
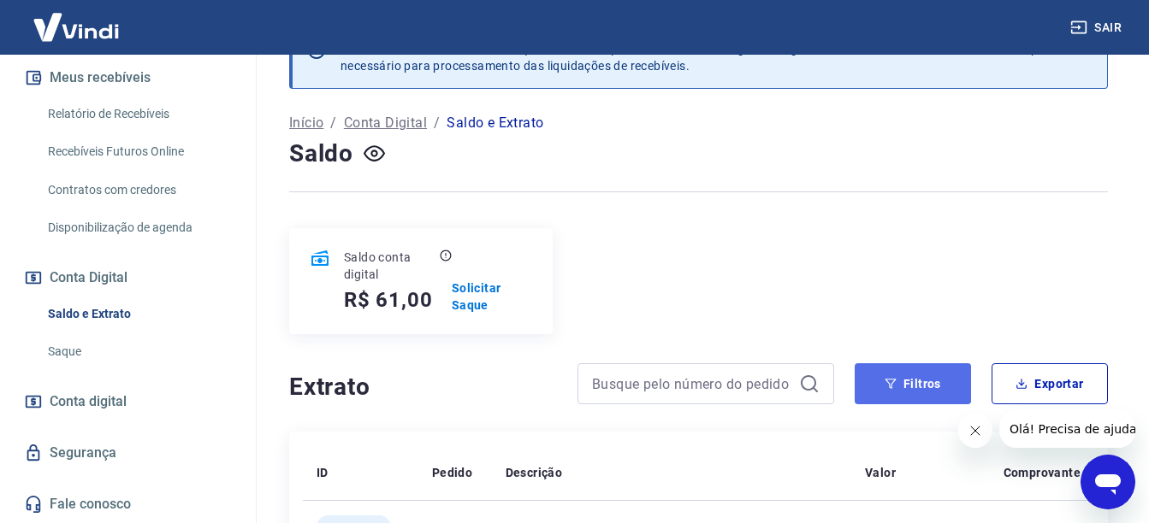
click at [878, 380] on button "Filtros" at bounding box center [913, 384] width 116 height 41
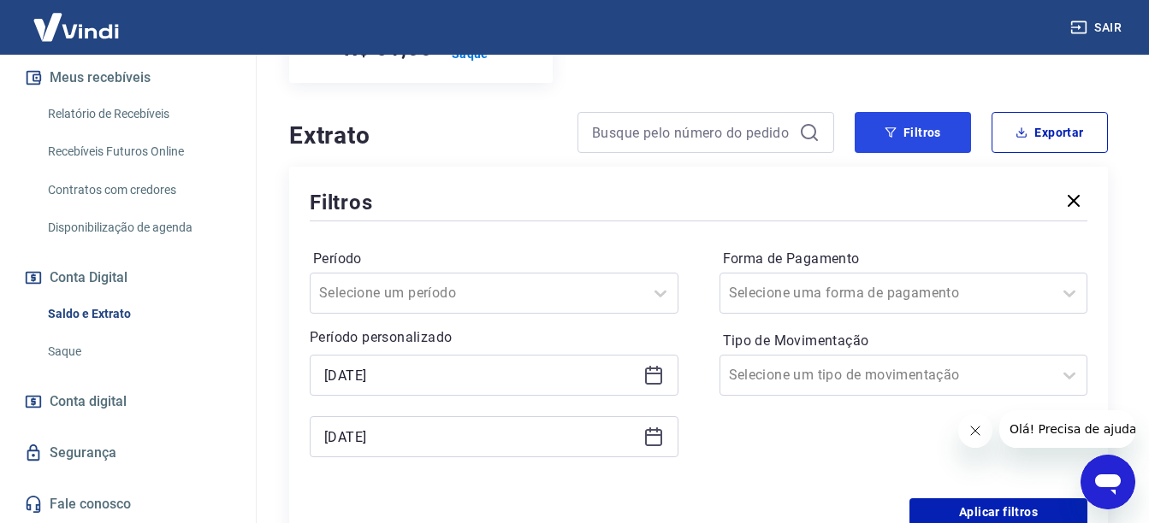
scroll to position [306, 0]
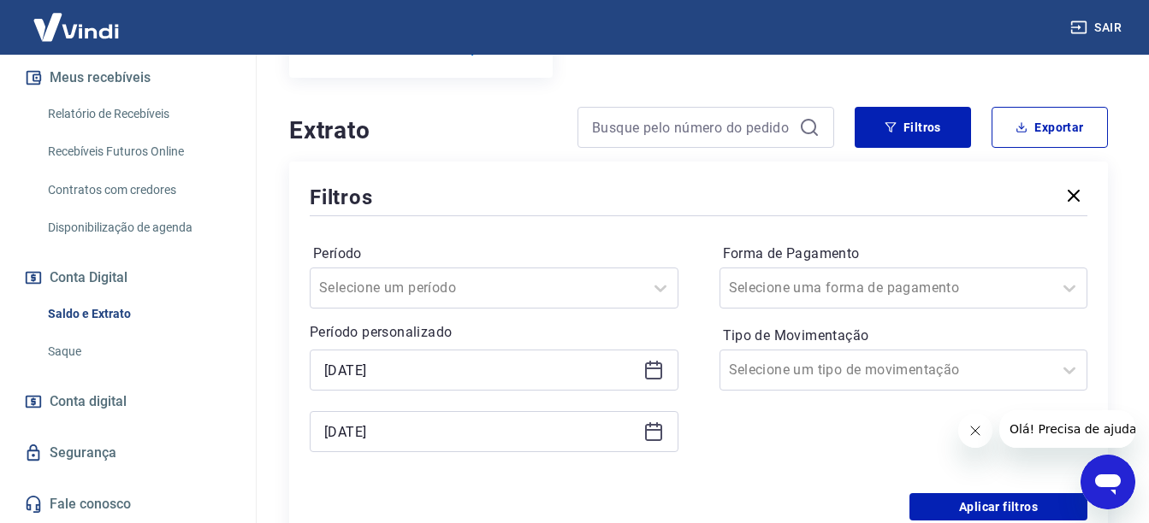
click at [643, 373] on icon at bounding box center [653, 370] width 21 height 21
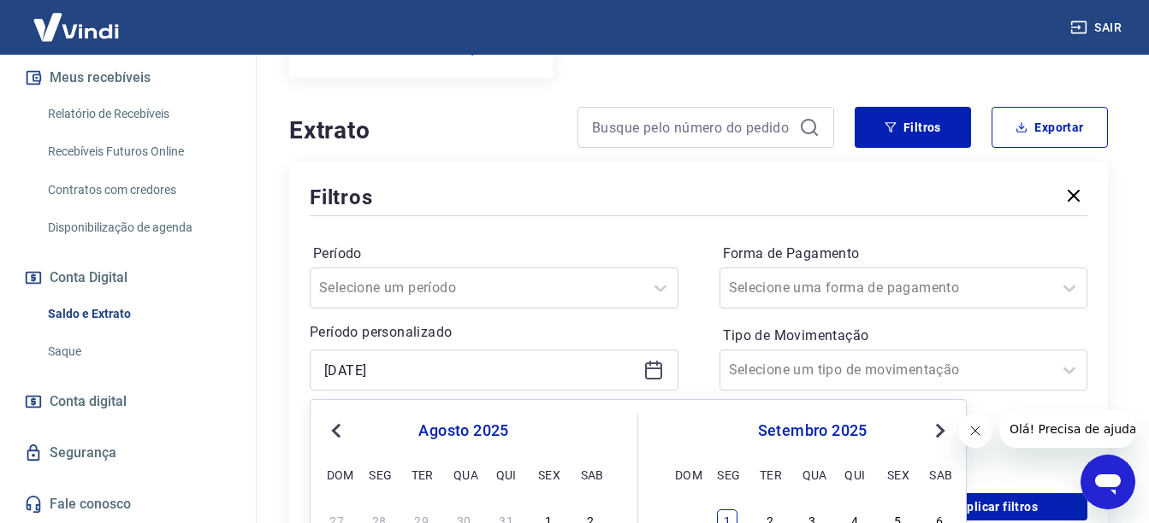
click at [722, 514] on div "1" at bounding box center [727, 520] width 21 height 21
type input "[DATE]"
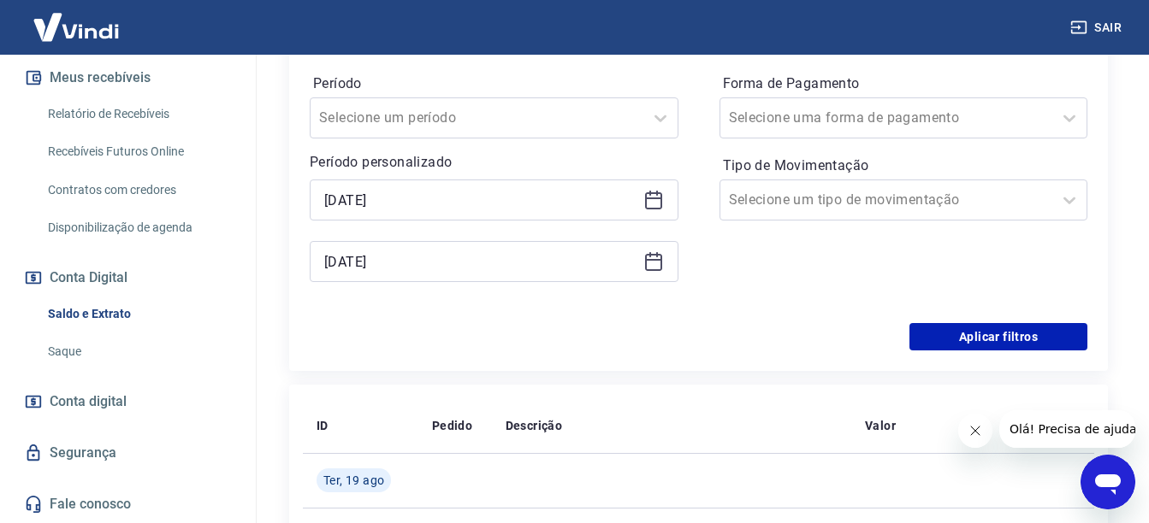
scroll to position [477, 0]
click at [648, 267] on icon at bounding box center [653, 261] width 21 height 21
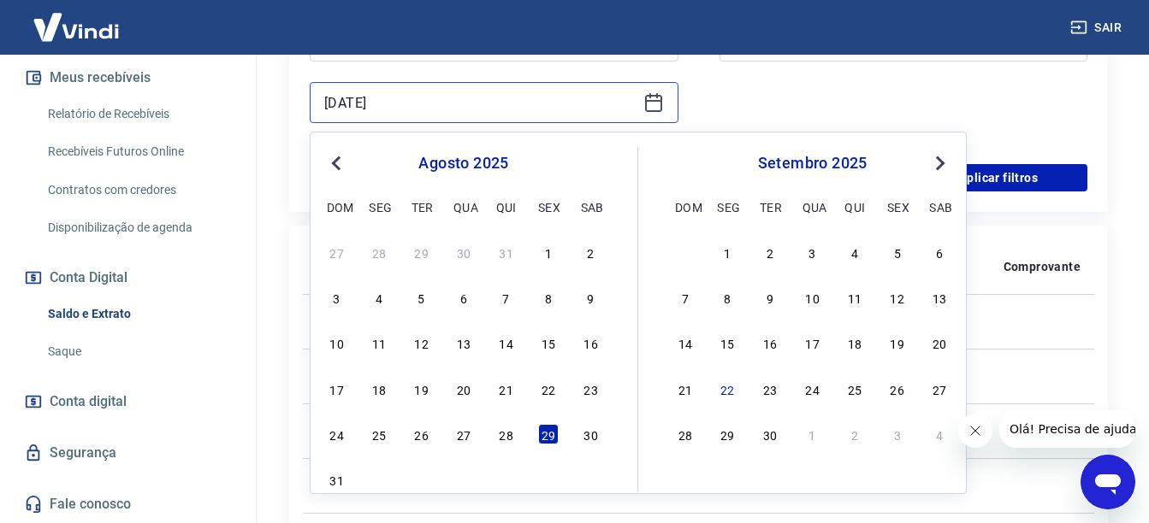
scroll to position [648, 0]
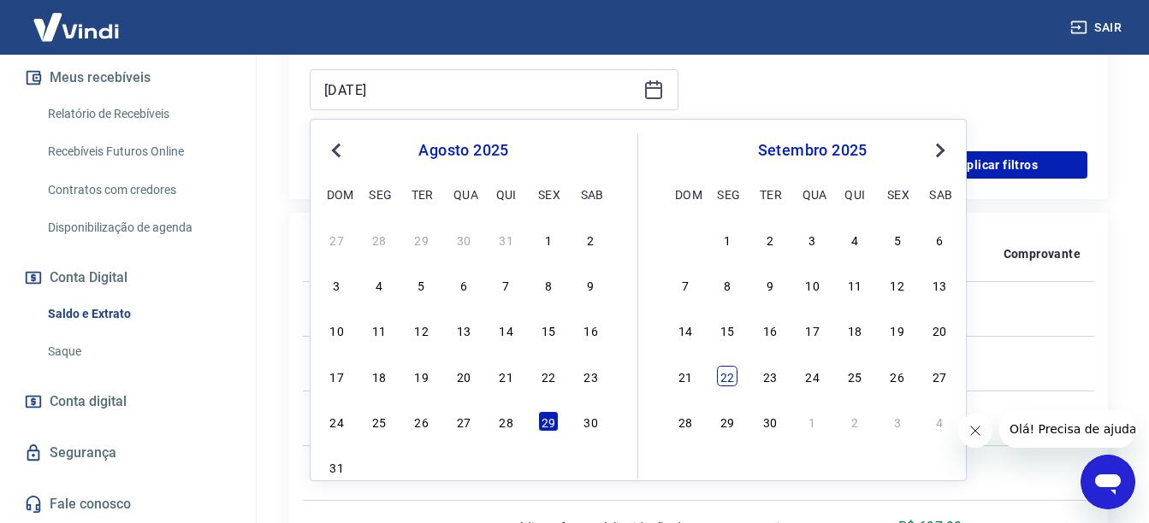
click at [724, 380] on div "22" at bounding box center [727, 376] width 21 height 21
type input "[DATE]"
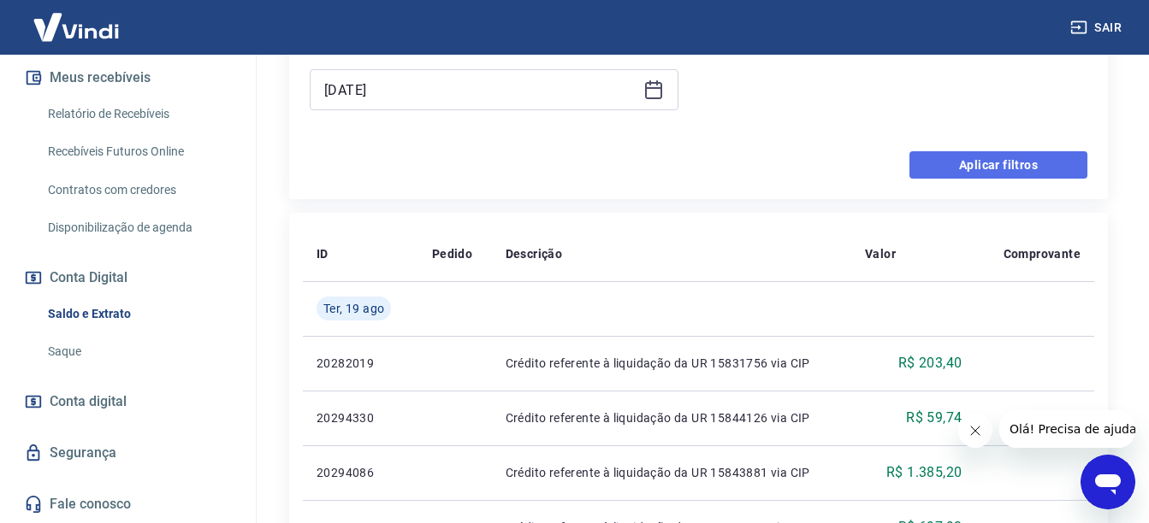
click at [973, 167] on button "Aplicar filtros" at bounding box center [998, 164] width 178 height 27
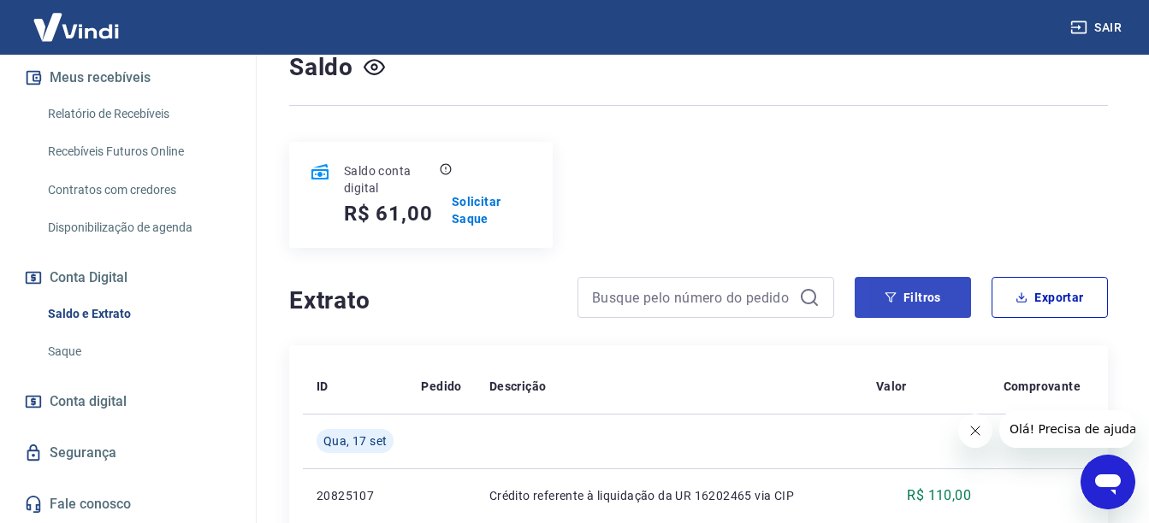
scroll to position [135, 0]
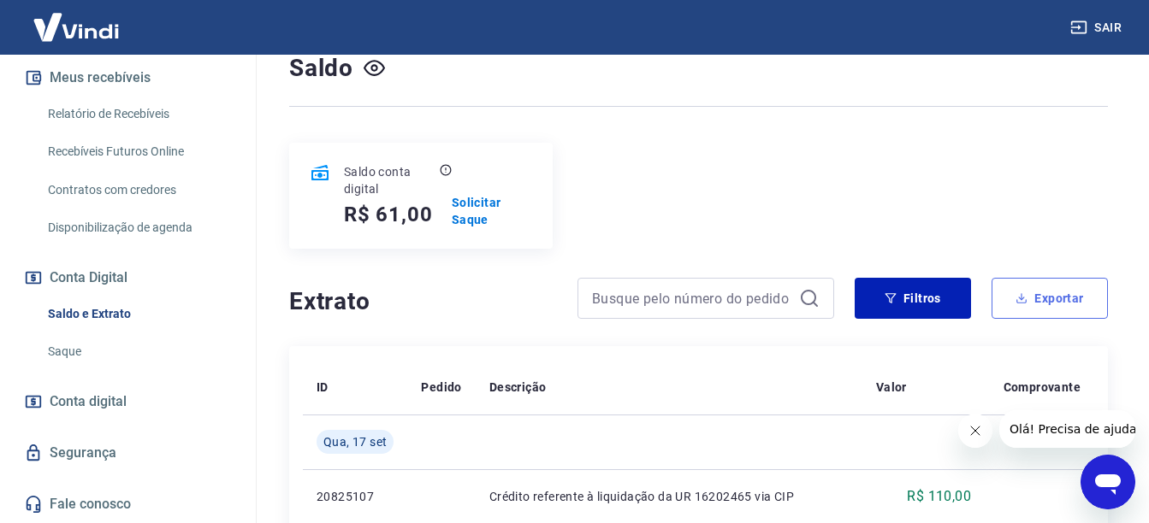
click at [1020, 304] on icon "button" at bounding box center [1021, 299] width 12 height 12
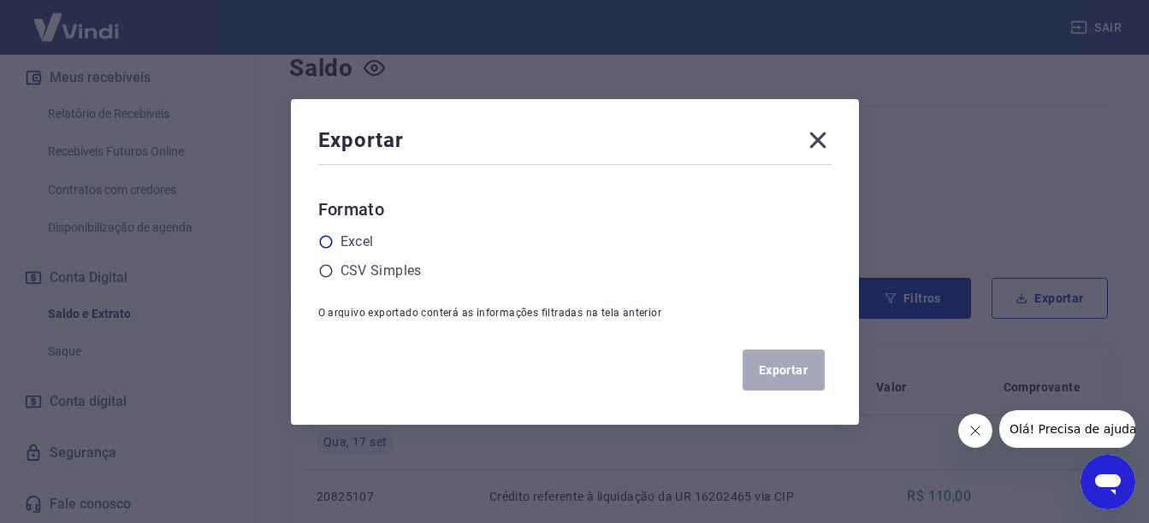
click at [358, 251] on label "Excel" at bounding box center [356, 242] width 33 height 21
click at [0, 0] on input "radio" at bounding box center [0, 0] width 0 height 0
click at [768, 372] on button "Exportar" at bounding box center [783, 370] width 82 height 41
